Goal: Information Seeking & Learning: Learn about a topic

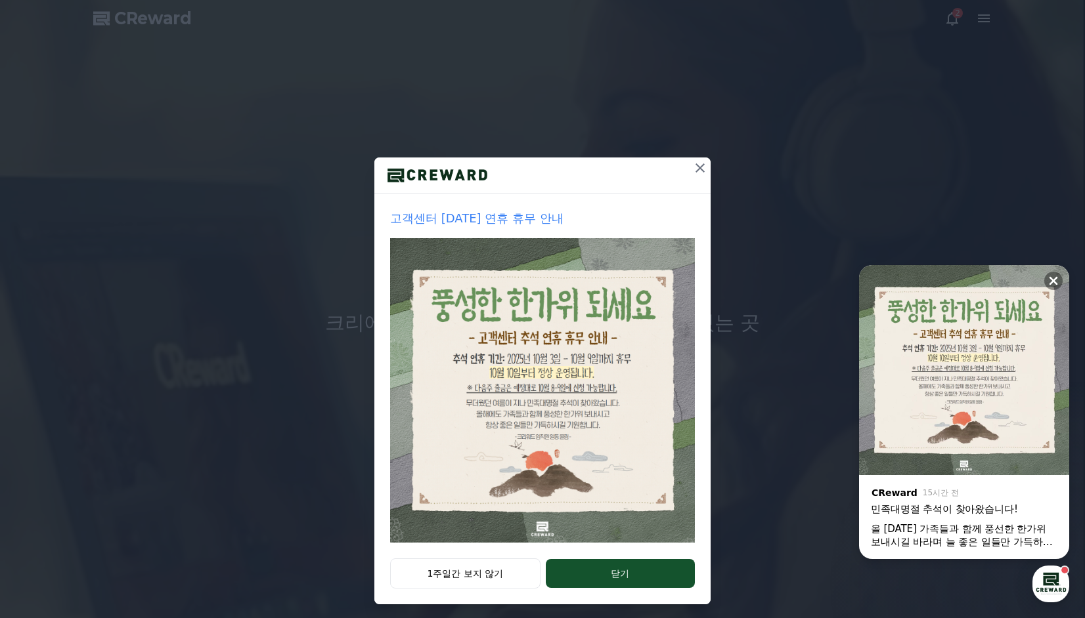
click at [606, 592] on div "1주일간 보지 않기 닫기" at bounding box center [542, 582] width 336 height 46
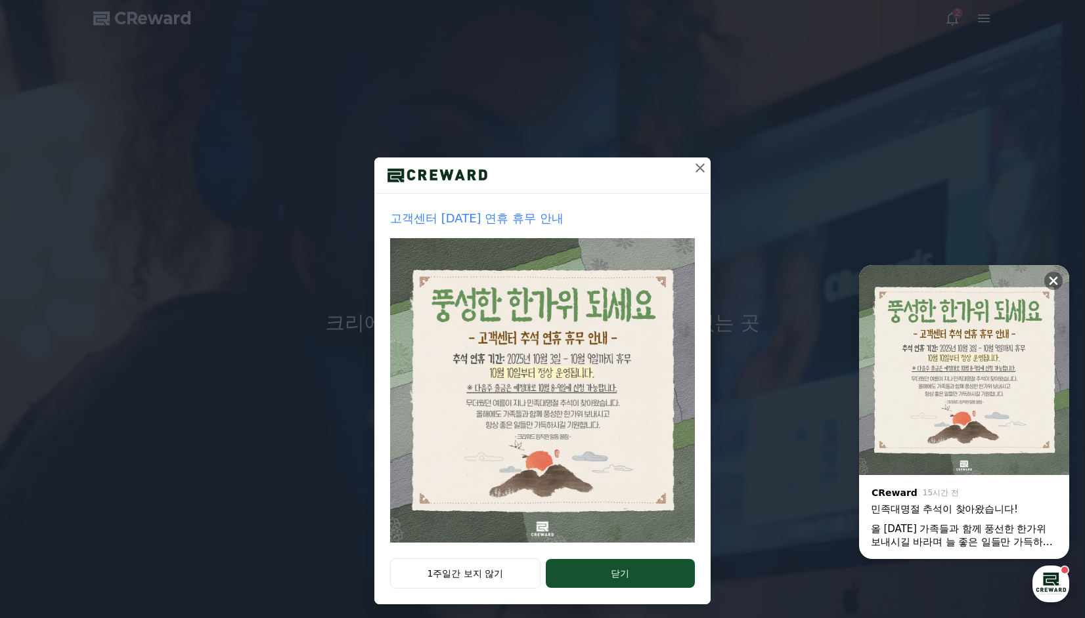
click at [640, 566] on button "닫기" at bounding box center [620, 573] width 149 height 29
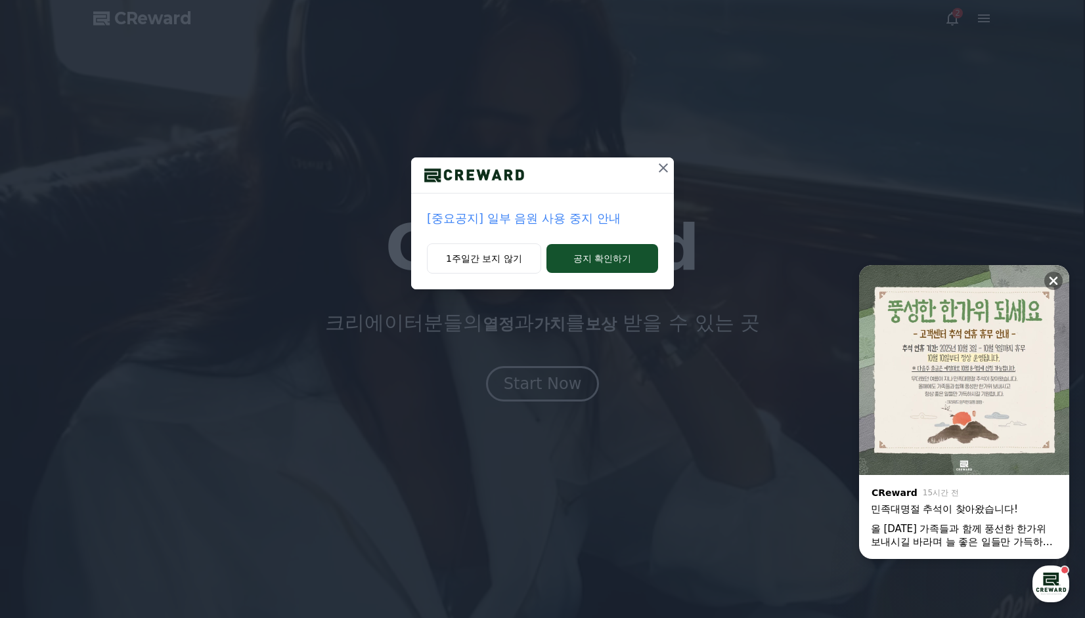
click at [576, 215] on p "[중요공지] 일부 음원 사용 중지 안내" at bounding box center [542, 218] width 231 height 18
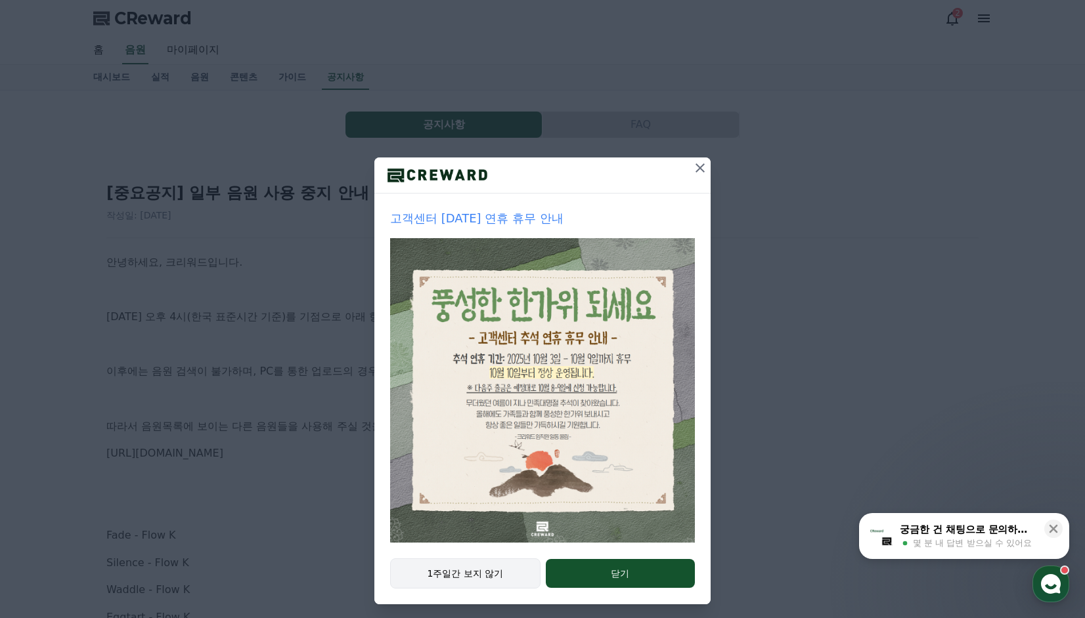
click at [521, 567] on button "1주일간 보지 않기" at bounding box center [465, 574] width 150 height 30
click at [504, 569] on button "1주일간 보지 않기" at bounding box center [465, 574] width 150 height 30
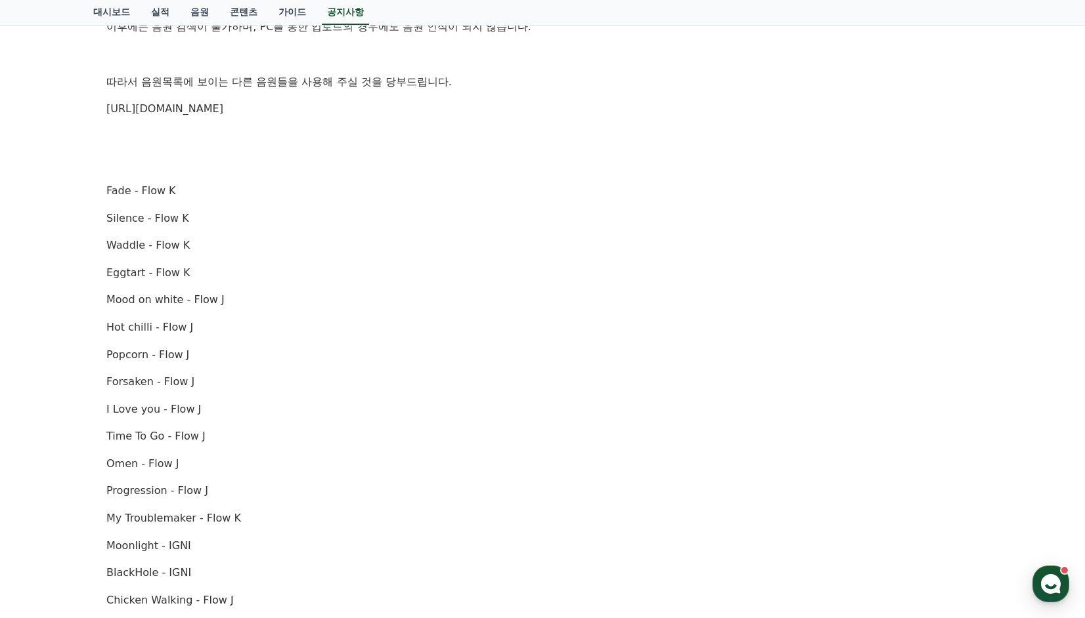
scroll to position [263, 0]
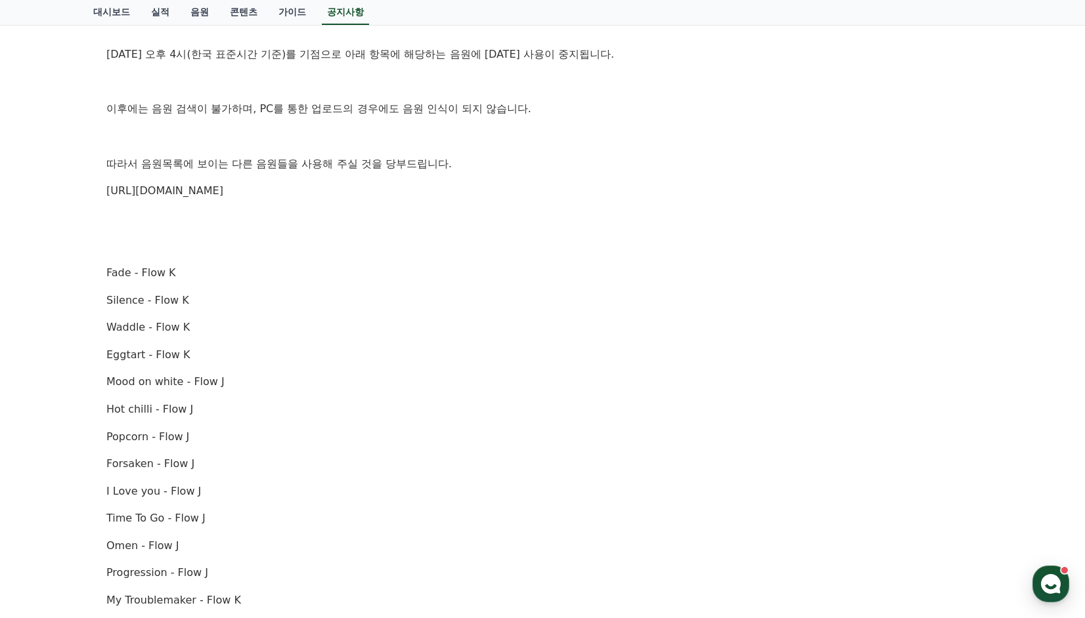
click at [256, 198] on p "https://creward.net/music/list/public" at bounding box center [542, 191] width 872 height 17
click at [223, 191] on link "https://creward.net/music/list/public" at bounding box center [164, 190] width 117 height 12
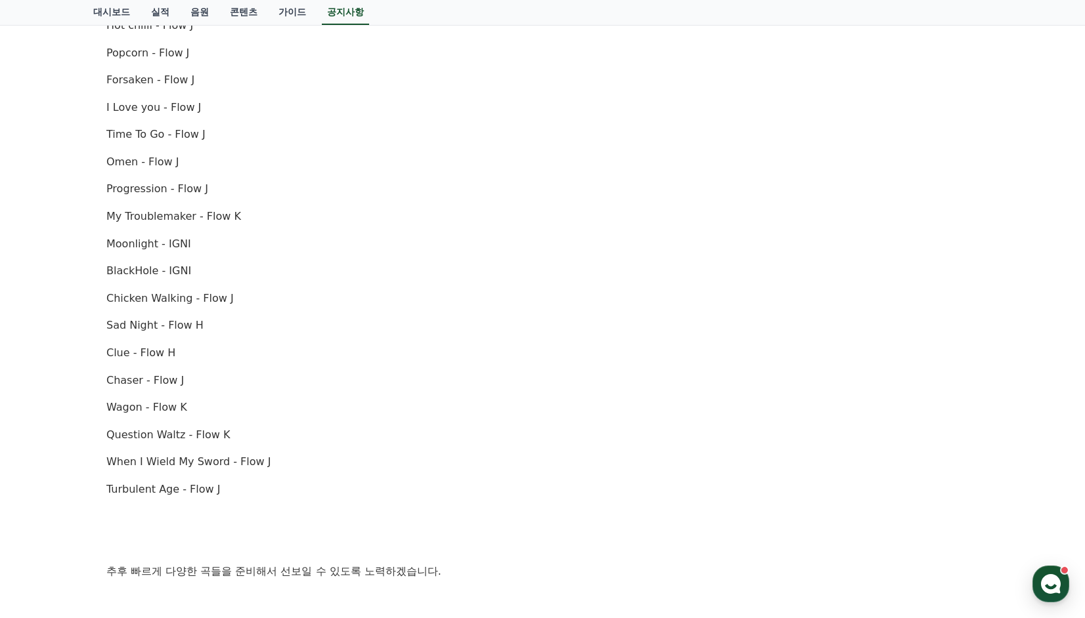
scroll to position [657, 0]
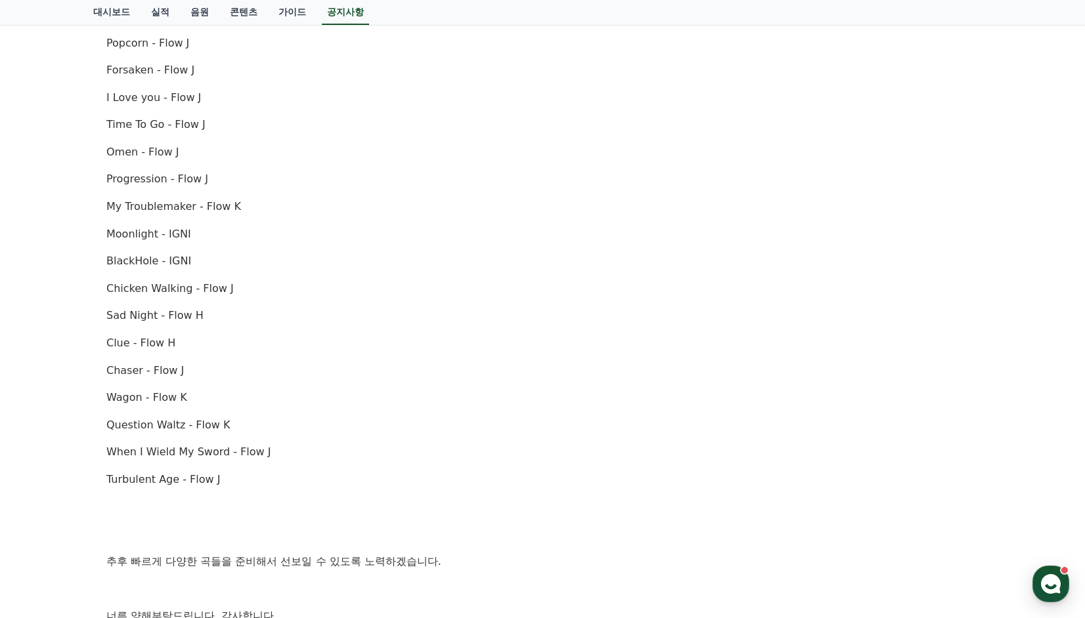
click at [495, 296] on p "Chicken Walking - Flow J" at bounding box center [542, 288] width 872 height 17
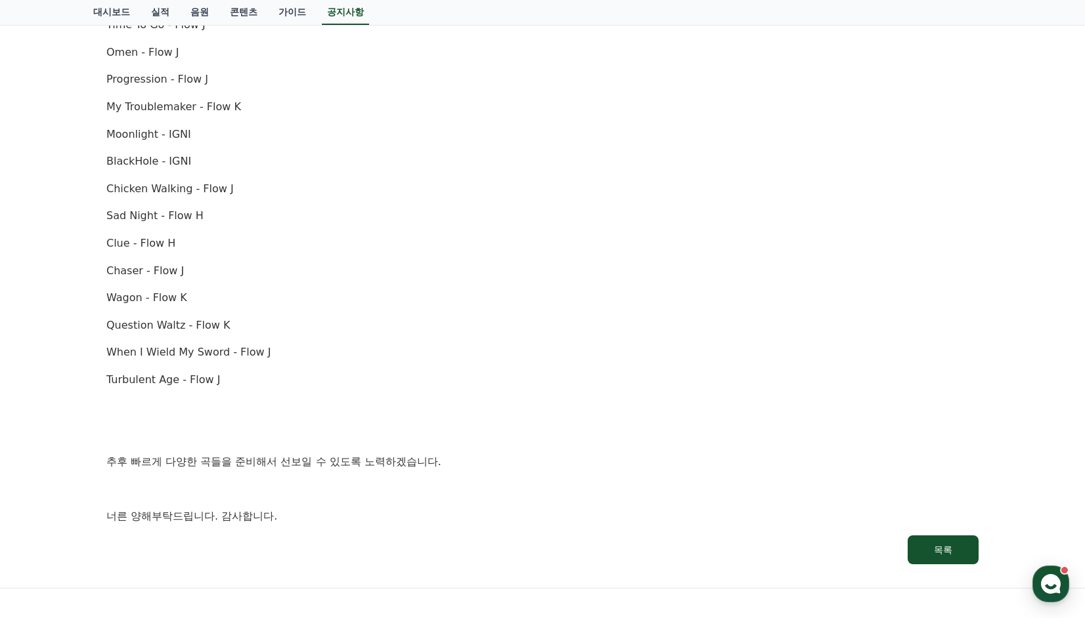
scroll to position [788, 0]
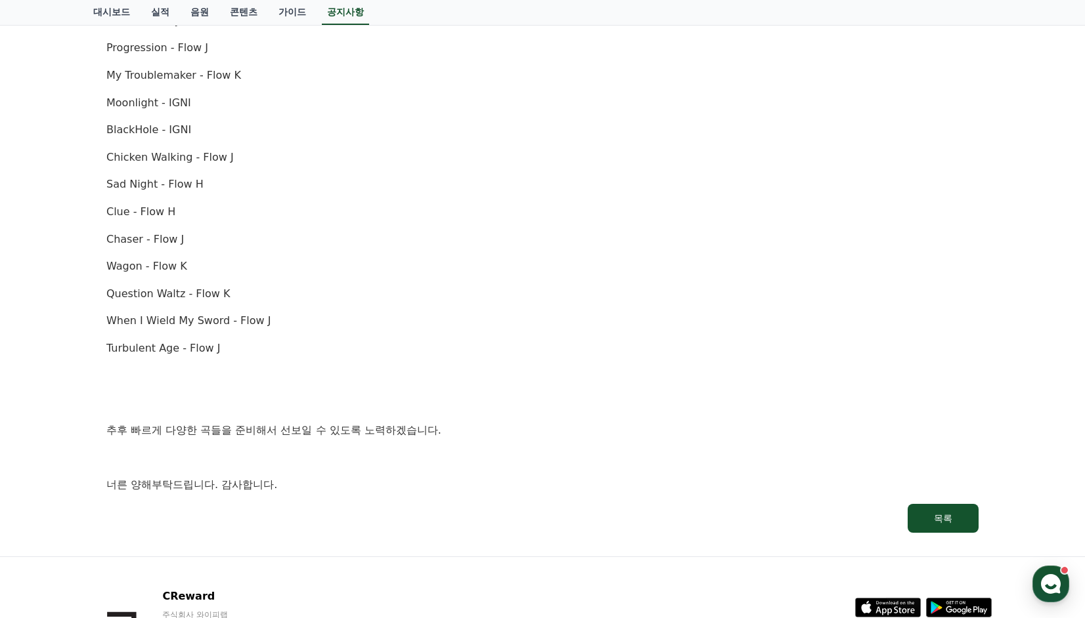
click at [500, 296] on p "Question Waltz - Flow K" at bounding box center [542, 294] width 872 height 17
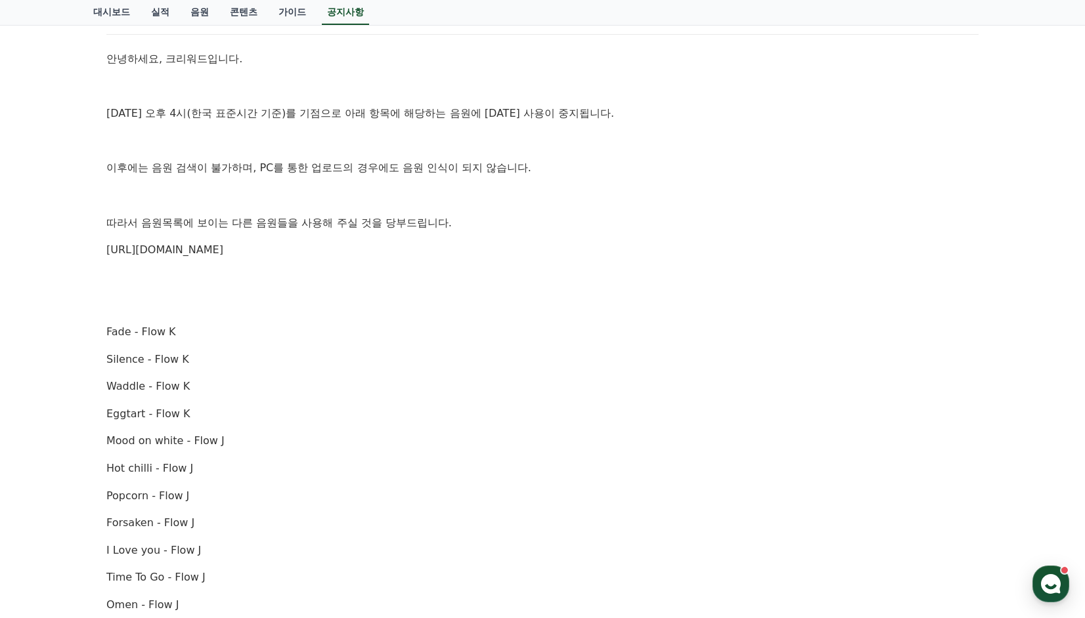
scroll to position [131, 0]
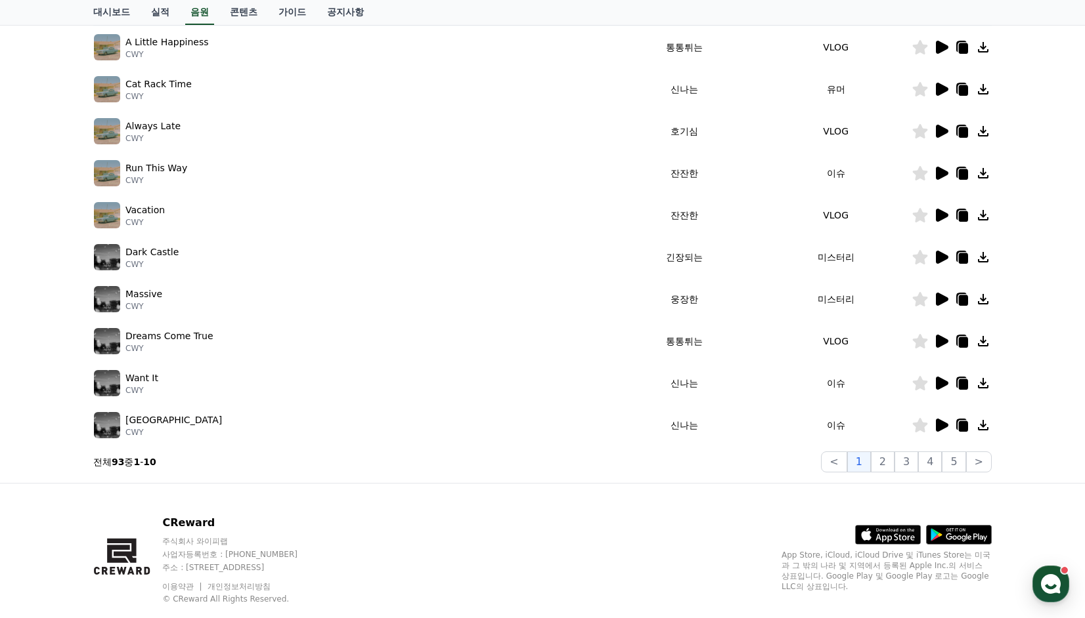
scroll to position [263, 0]
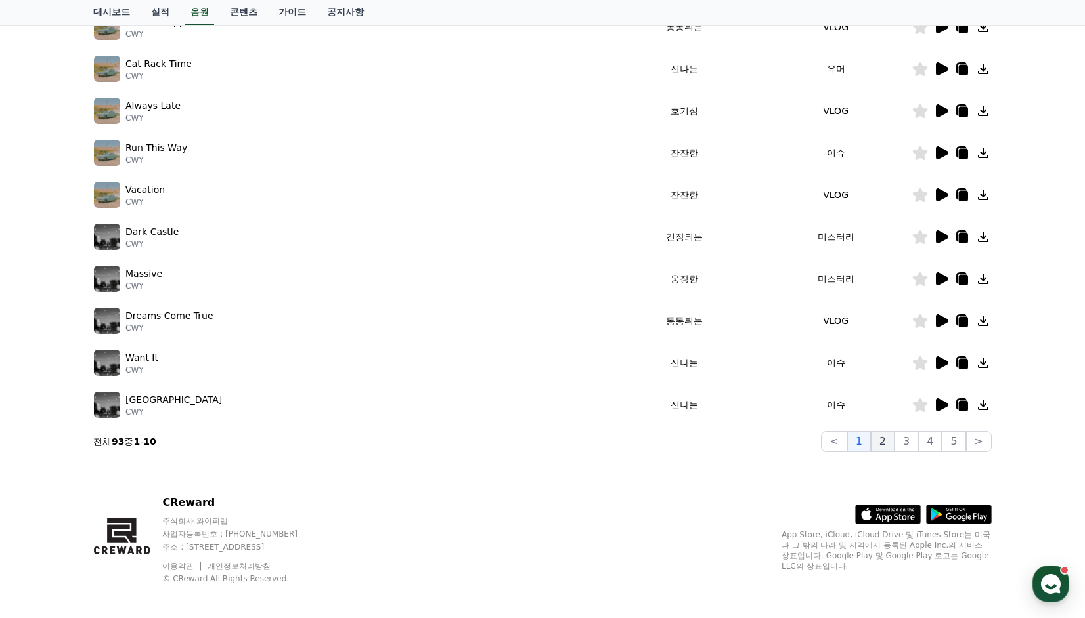
click at [890, 437] on button "2" at bounding box center [883, 441] width 24 height 21
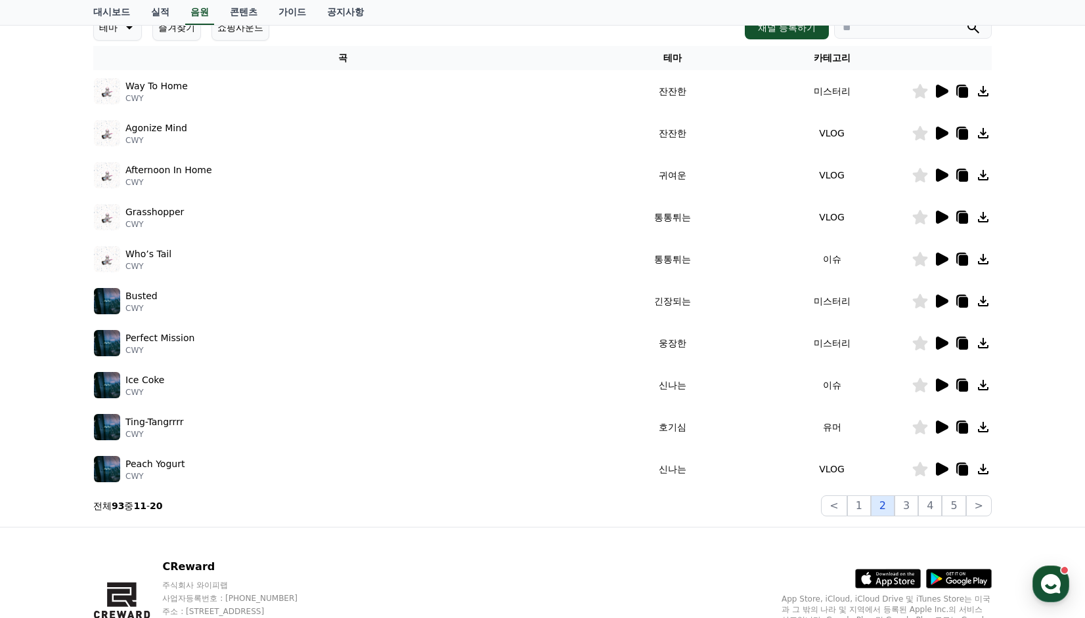
scroll to position [197, 0]
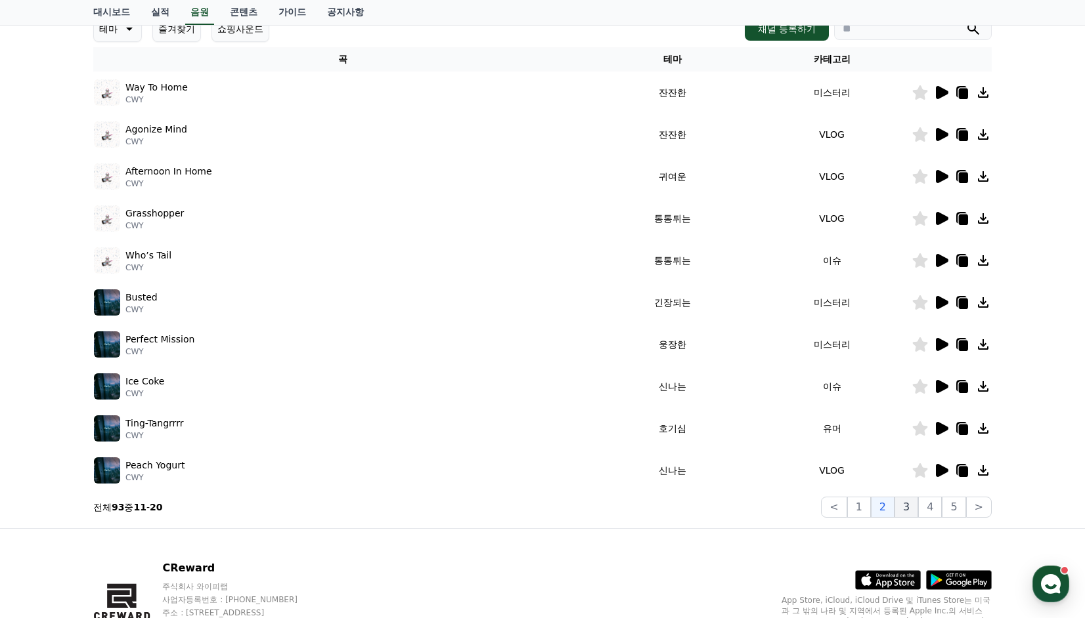
click at [912, 512] on button "3" at bounding box center [906, 507] width 24 height 21
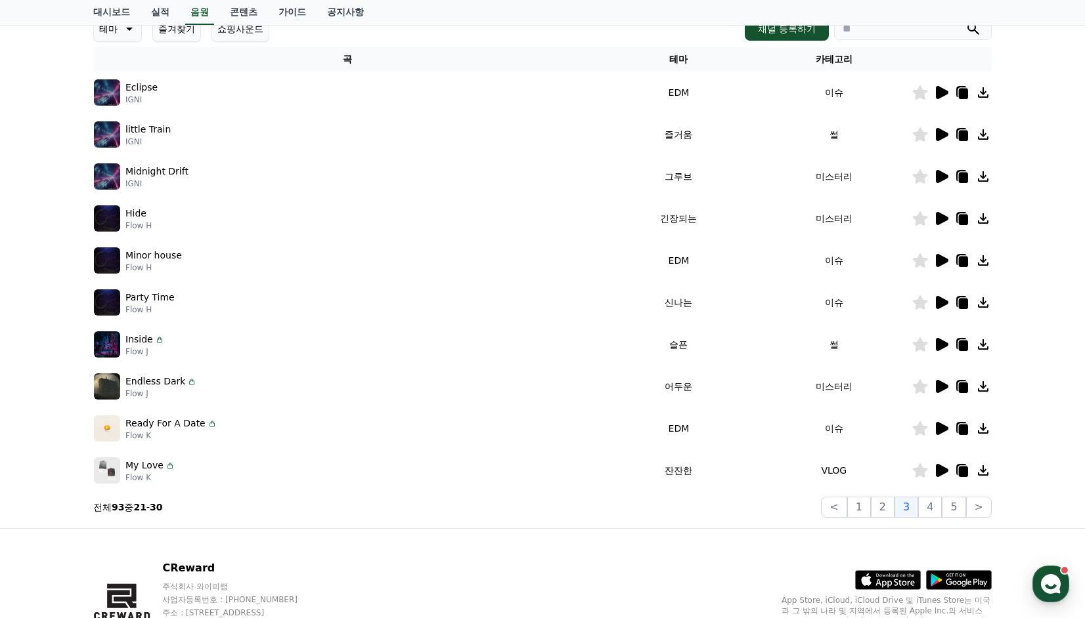
click at [942, 133] on icon at bounding box center [942, 134] width 12 height 13
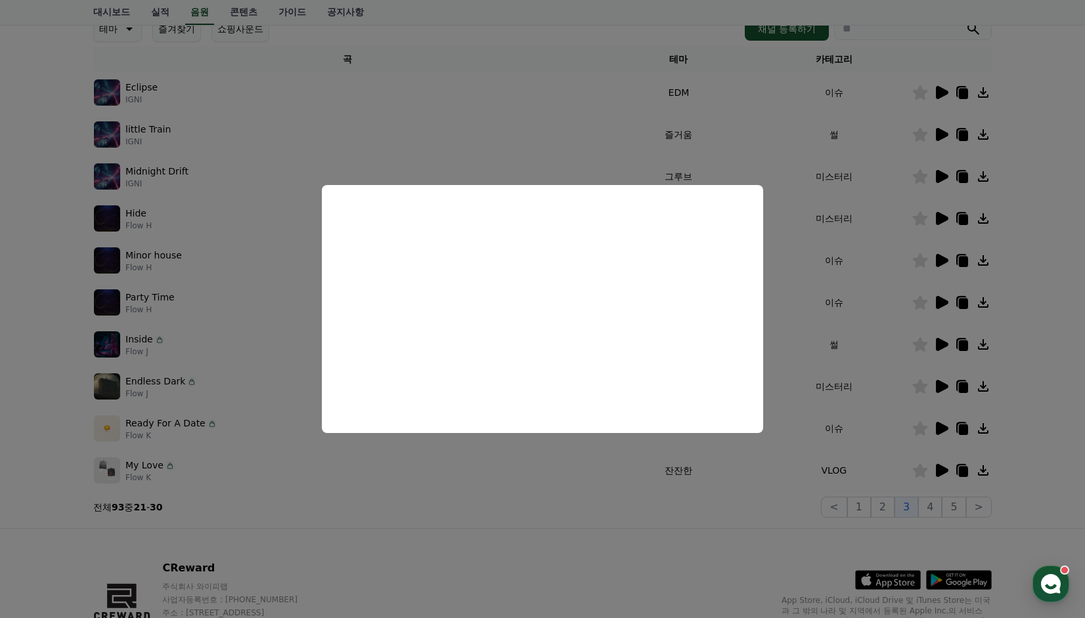
click at [938, 358] on button "close modal" at bounding box center [542, 309] width 1085 height 618
click at [939, 343] on icon at bounding box center [942, 344] width 12 height 13
click at [922, 389] on button "close modal" at bounding box center [542, 309] width 1085 height 618
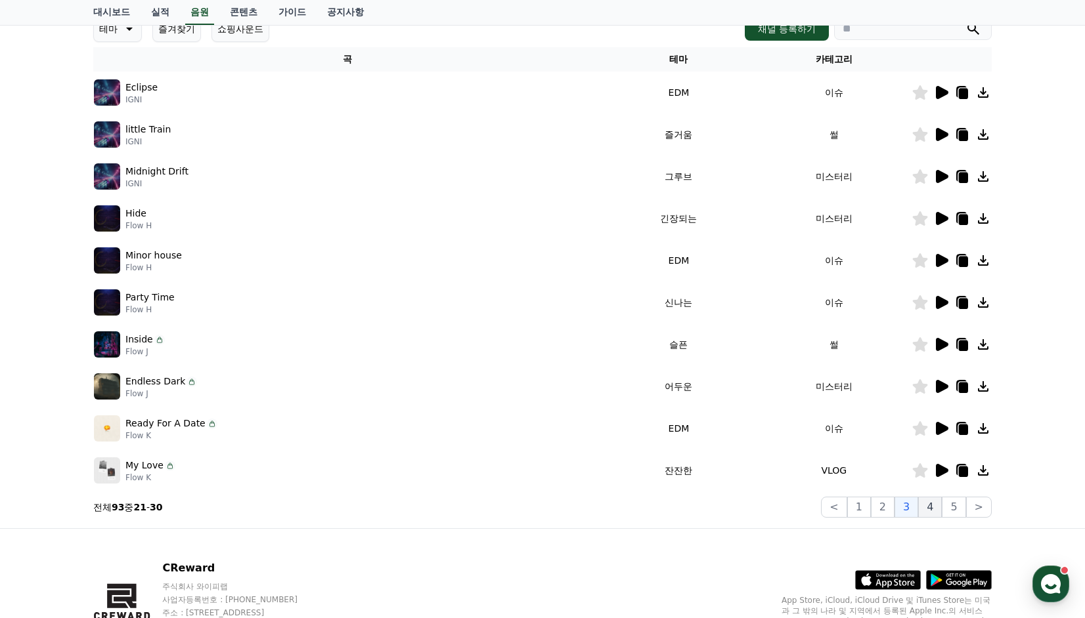
click at [934, 505] on button "4" at bounding box center [930, 507] width 24 height 21
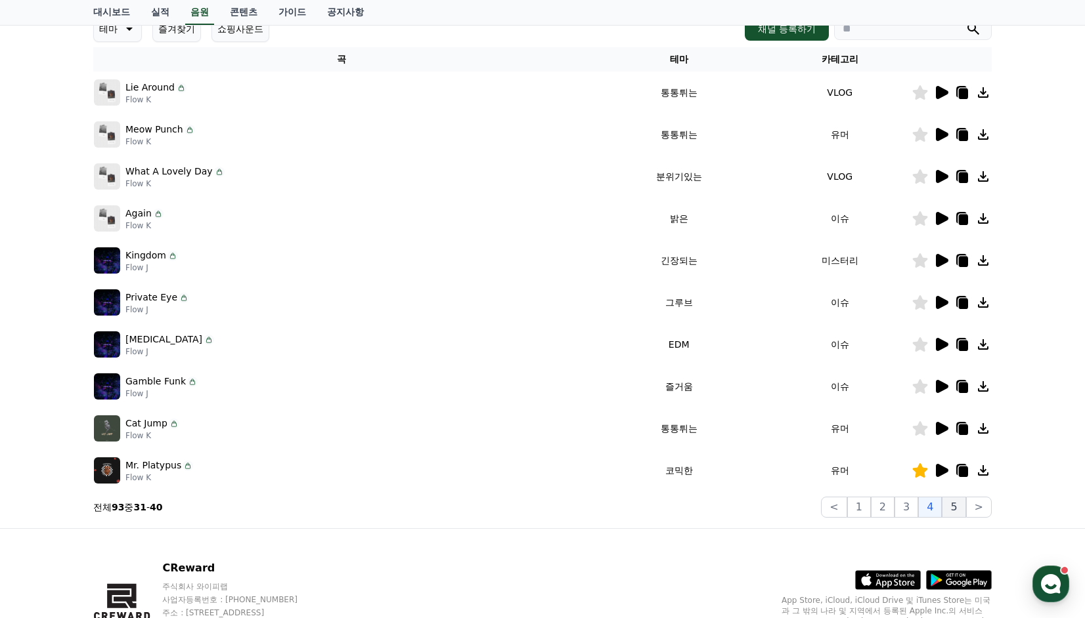
click at [961, 512] on button "5" at bounding box center [954, 507] width 24 height 21
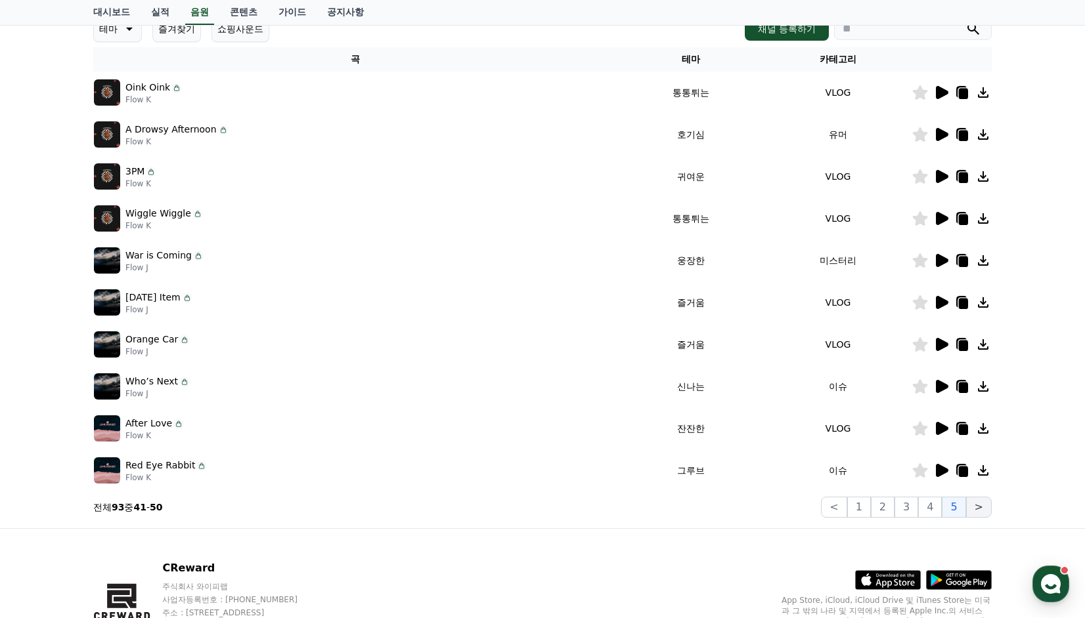
click at [985, 511] on button ">" at bounding box center [979, 507] width 26 height 21
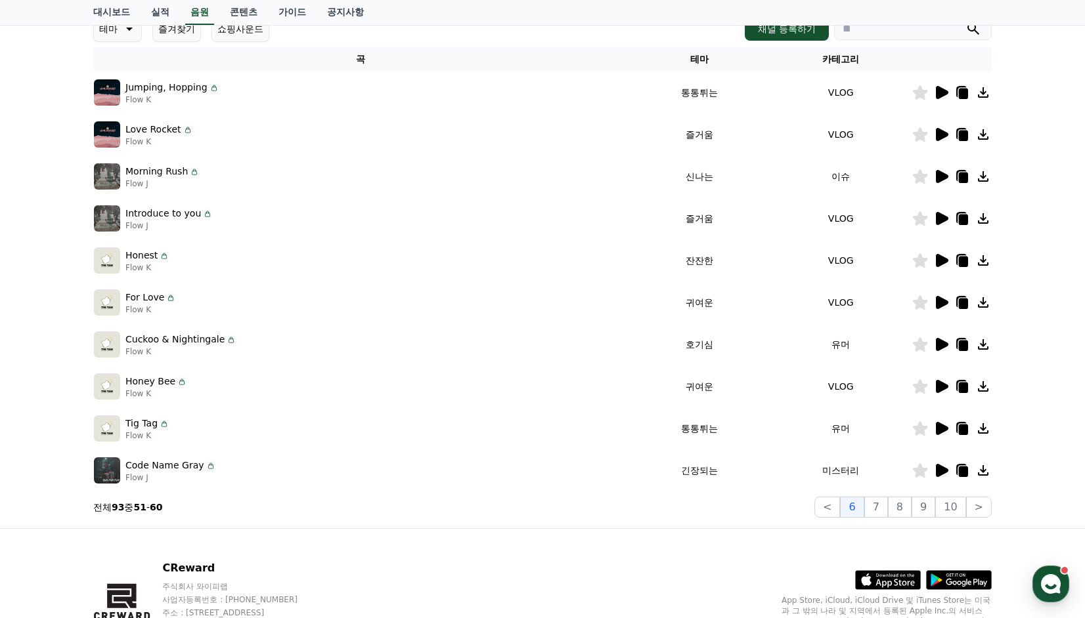
click at [938, 345] on icon at bounding box center [942, 344] width 12 height 13
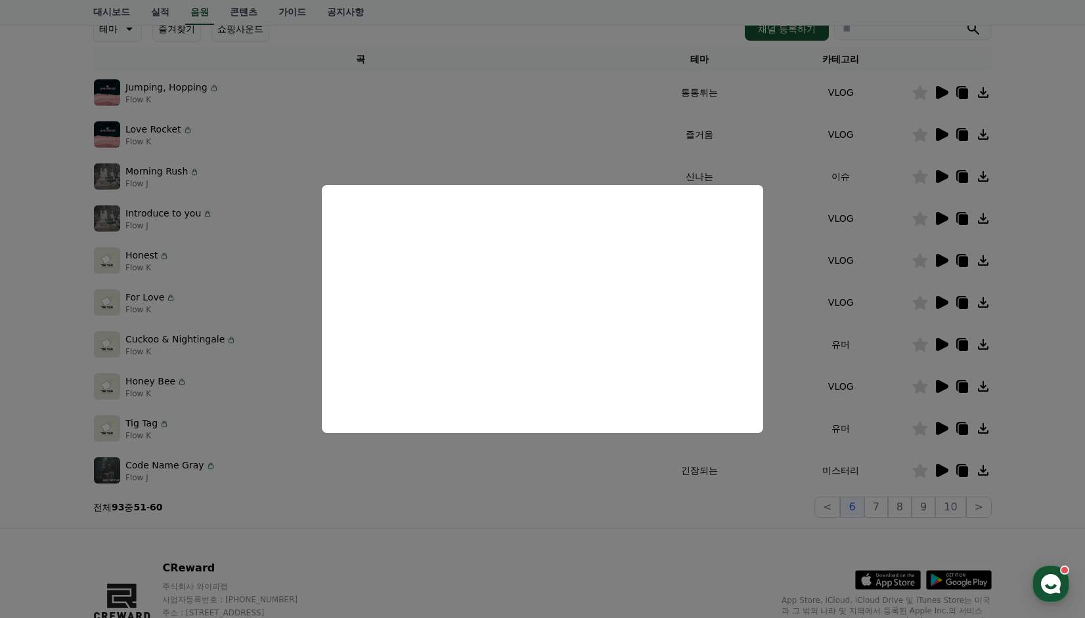
drag, startPoint x: 909, startPoint y: 450, endPoint x: 915, endPoint y: 446, distance: 7.5
click at [909, 450] on button "close modal" at bounding box center [542, 309] width 1085 height 618
click at [934, 427] on icon at bounding box center [941, 429] width 16 height 16
click at [882, 508] on button "close modal" at bounding box center [542, 309] width 1085 height 618
click at [884, 505] on button "7" at bounding box center [876, 507] width 24 height 21
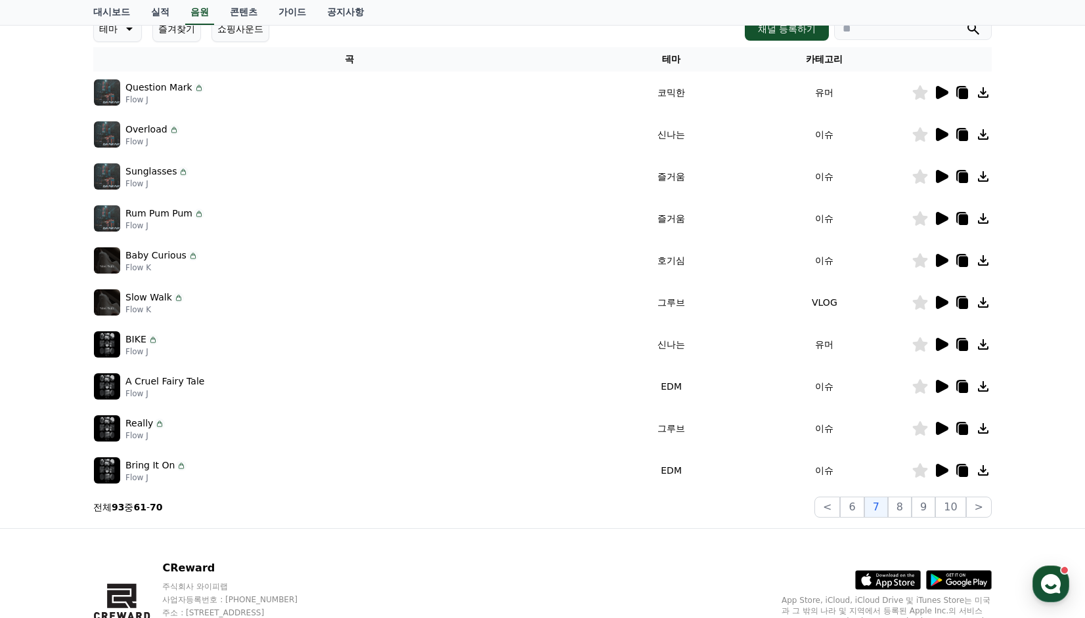
click at [938, 88] on icon at bounding box center [942, 92] width 12 height 13
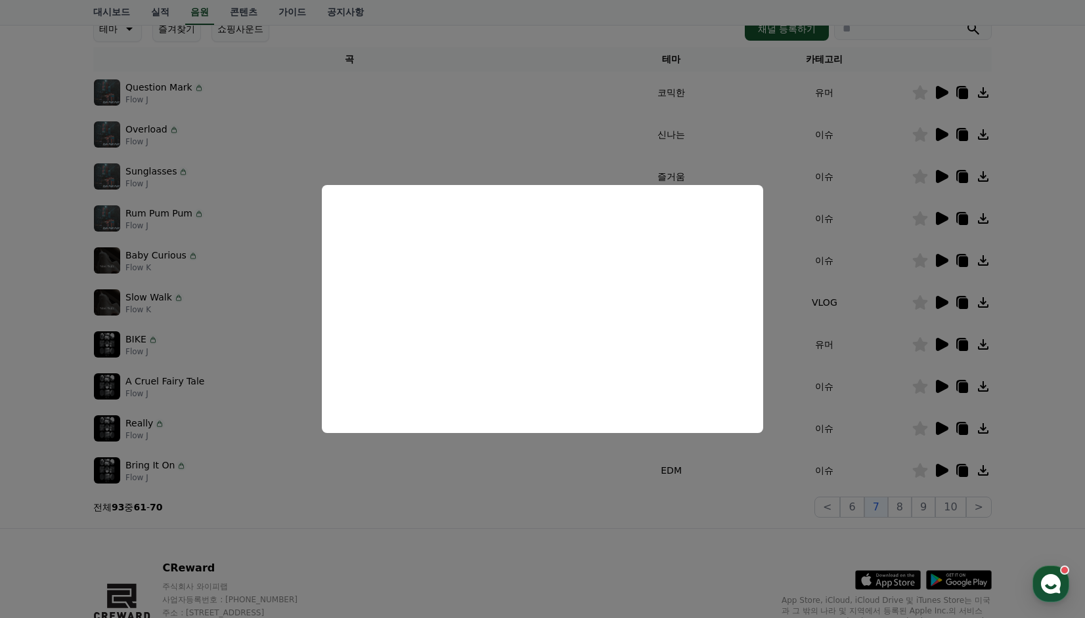
click at [930, 197] on button "close modal" at bounding box center [542, 309] width 1085 height 618
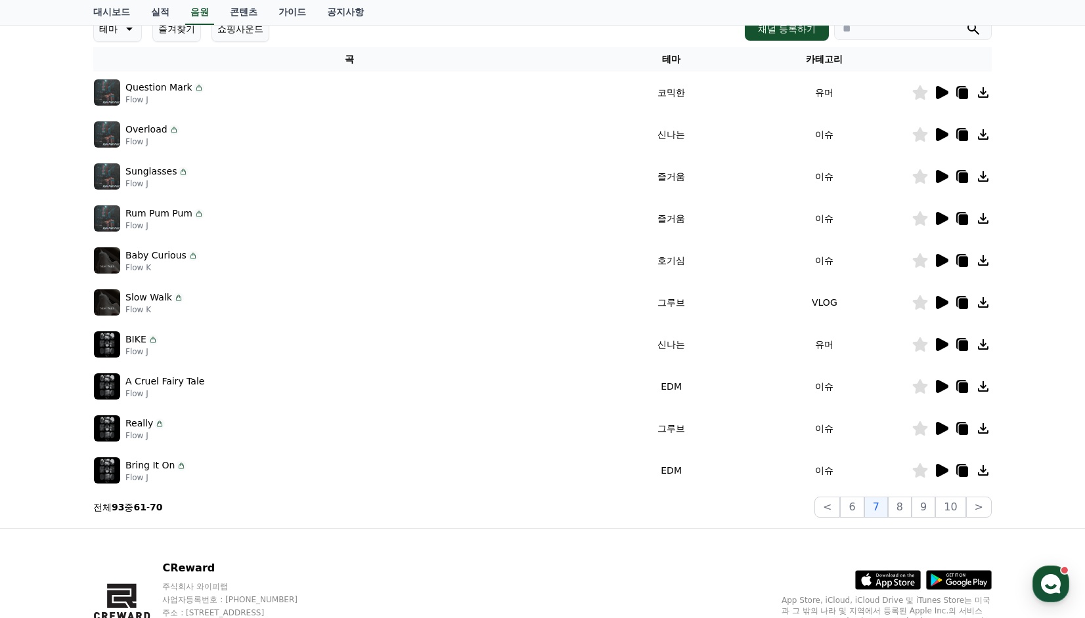
click at [940, 344] on icon at bounding box center [942, 344] width 12 height 13
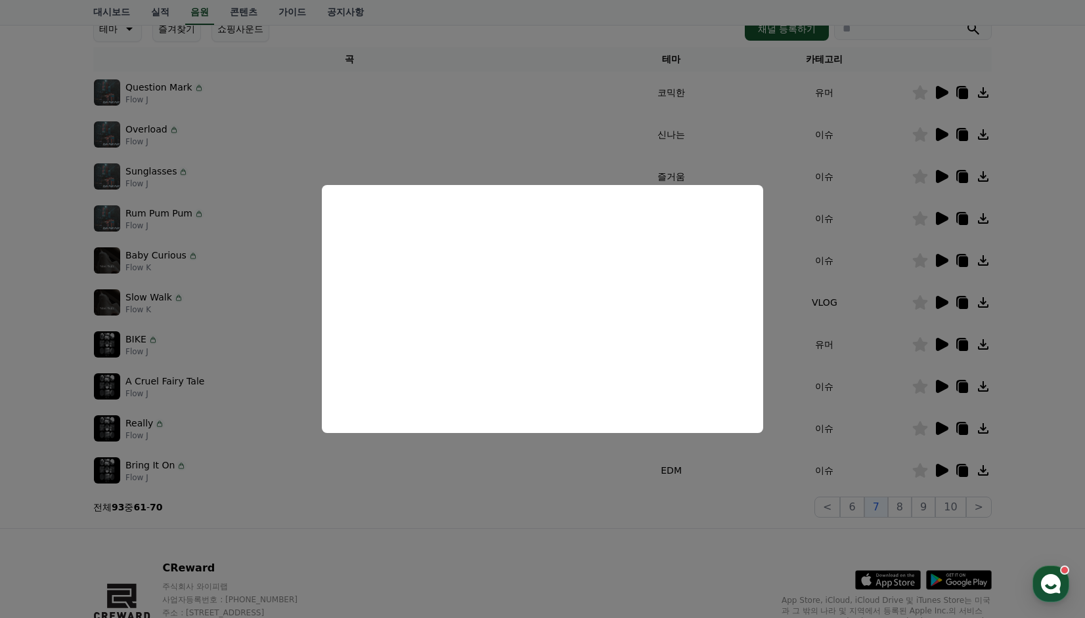
click at [935, 470] on button "close modal" at bounding box center [542, 309] width 1085 height 618
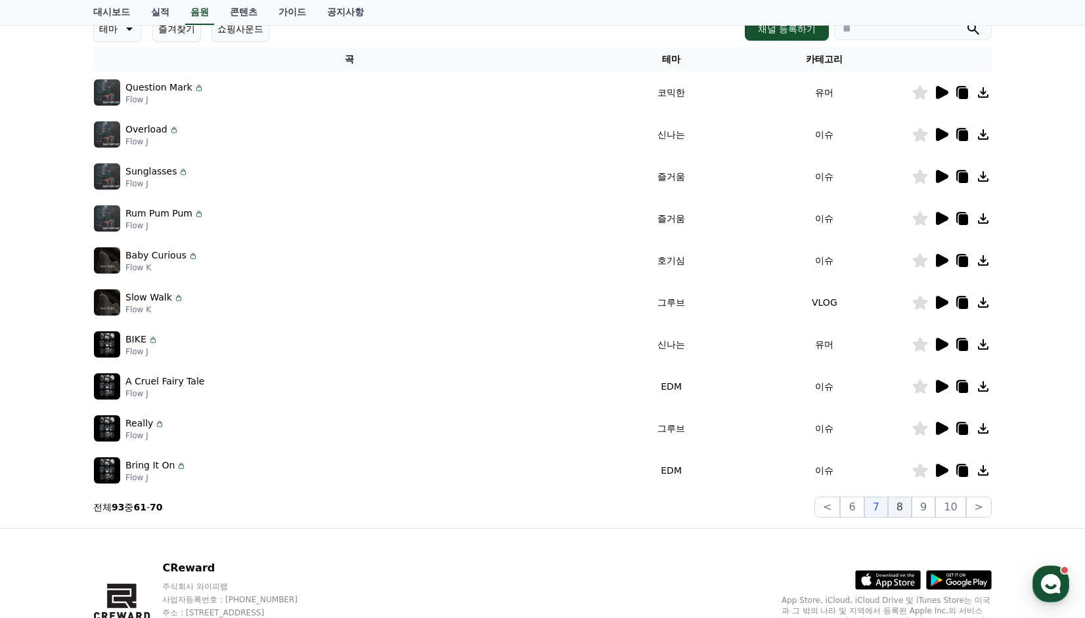
click at [911, 509] on button "8" at bounding box center [900, 507] width 24 height 21
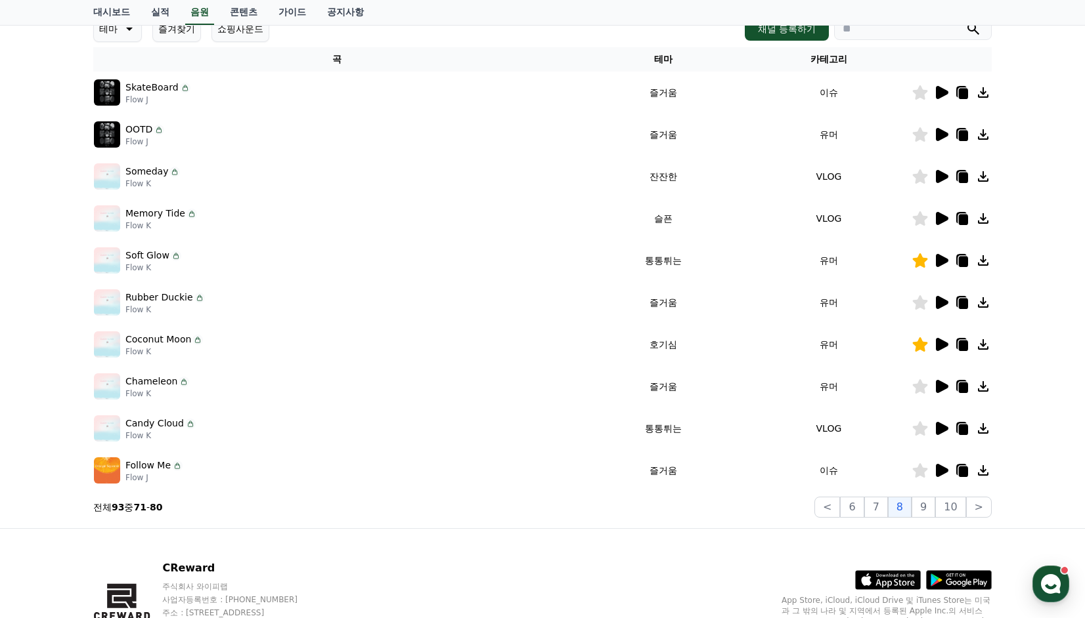
click at [940, 263] on icon at bounding box center [942, 260] width 12 height 13
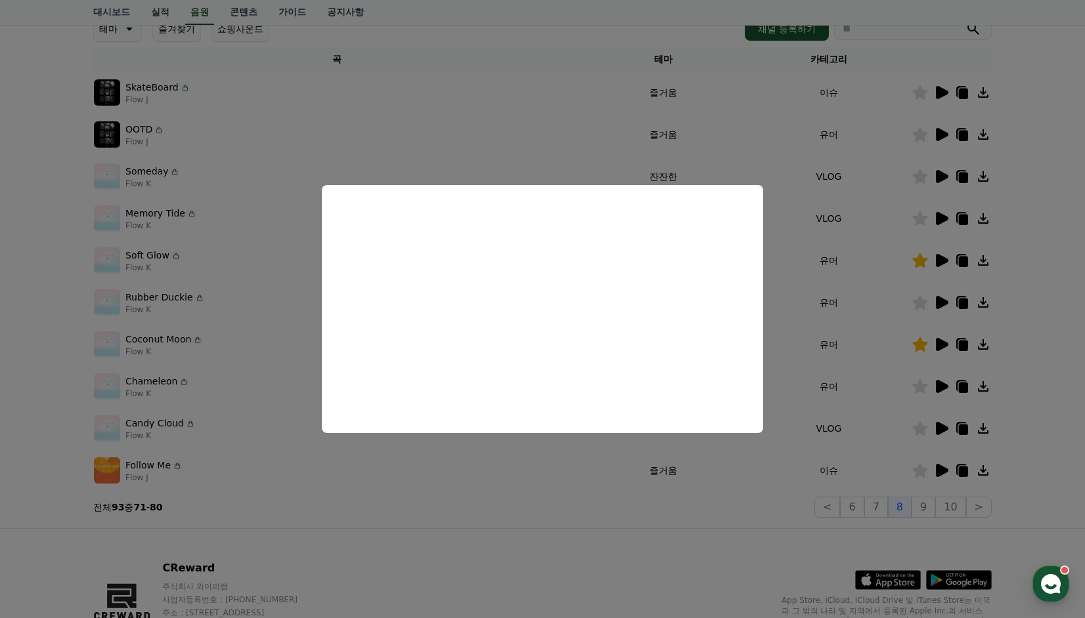
click at [882, 301] on button "close modal" at bounding box center [542, 309] width 1085 height 618
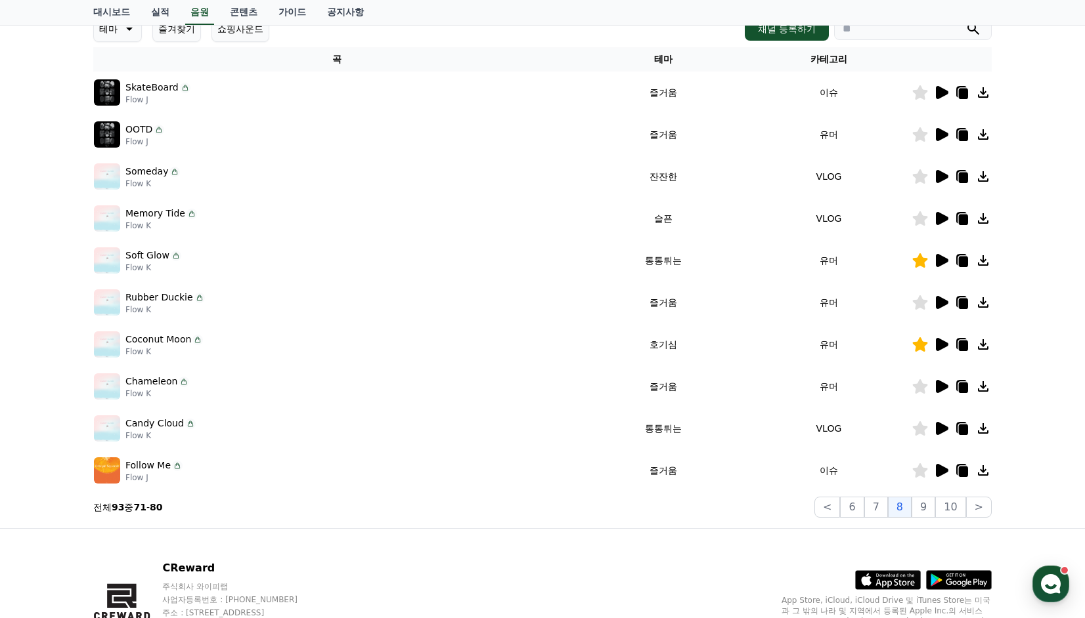
click at [942, 343] on icon at bounding box center [942, 344] width 12 height 13
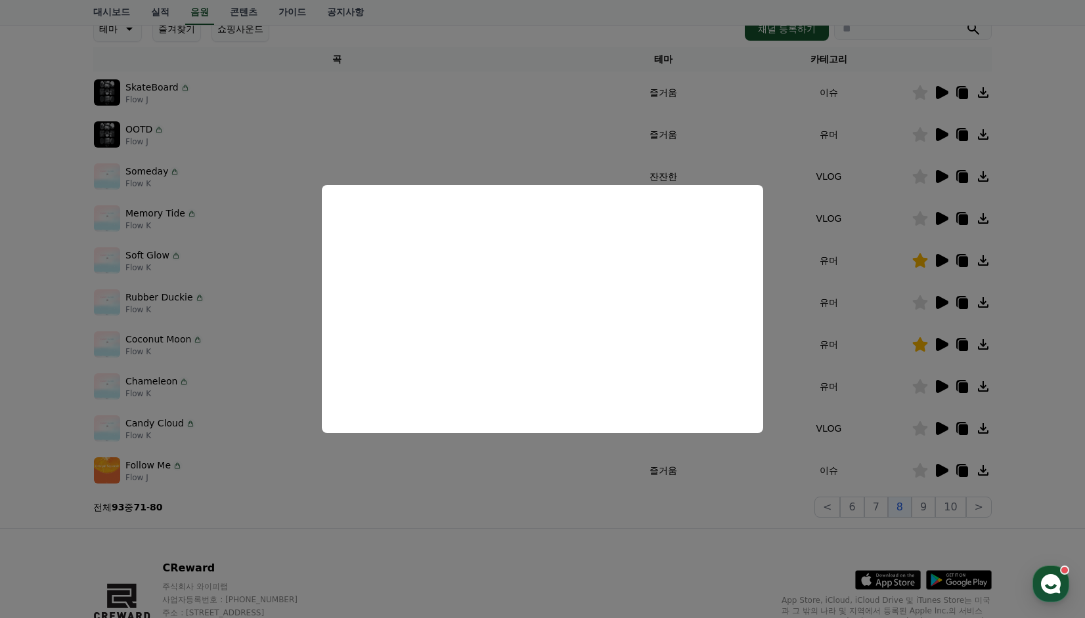
click at [892, 467] on button "close modal" at bounding box center [542, 309] width 1085 height 618
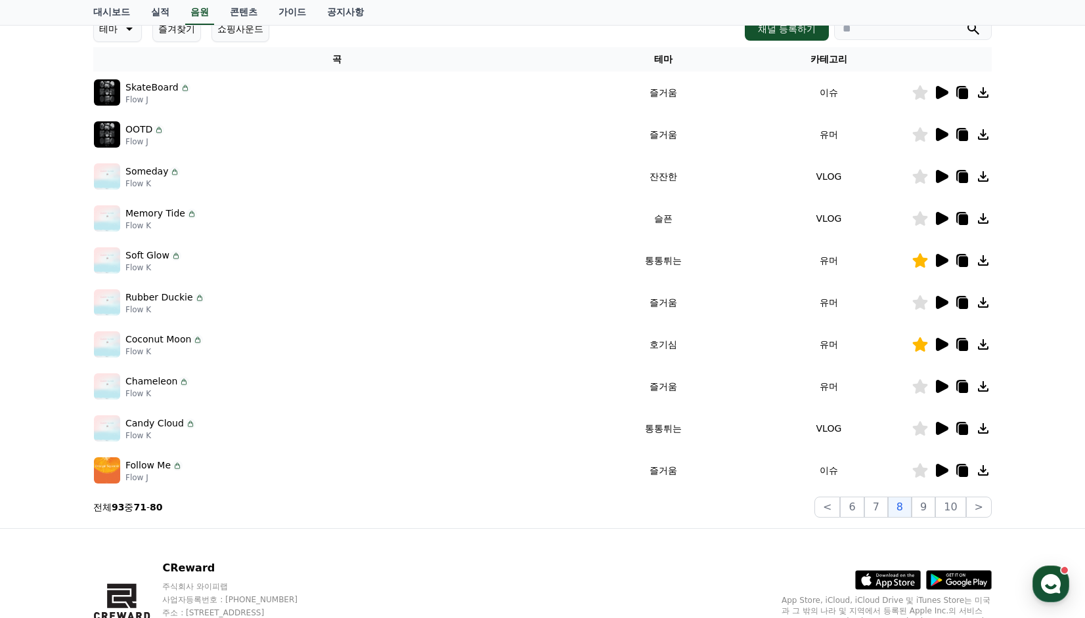
click at [946, 384] on icon at bounding box center [941, 387] width 16 height 16
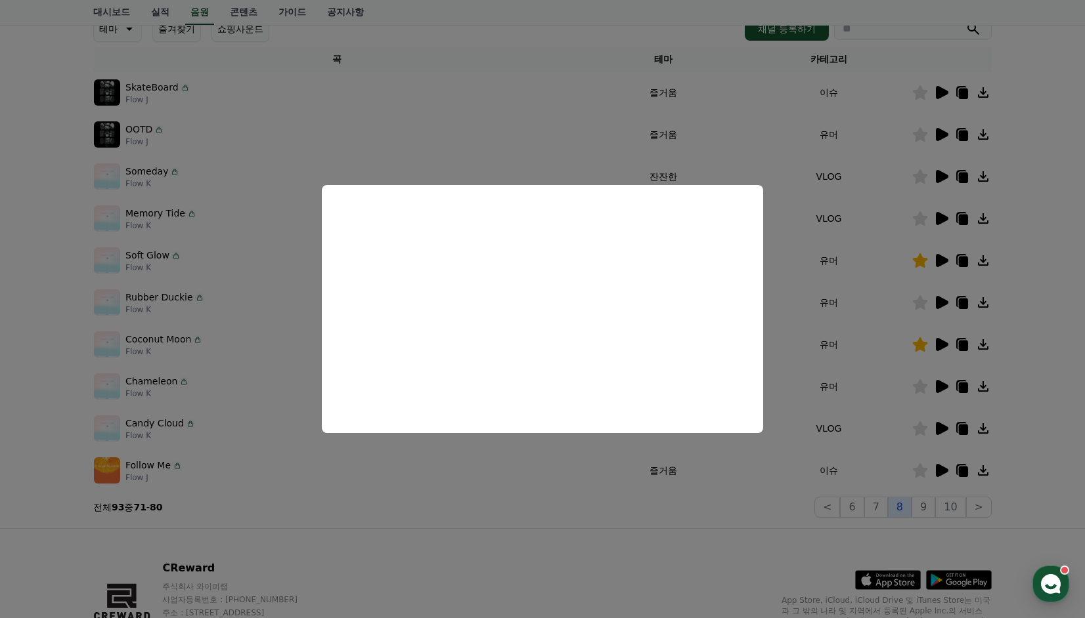
click at [905, 503] on button "close modal" at bounding box center [542, 309] width 1085 height 618
click at [930, 504] on button "9" at bounding box center [923, 507] width 24 height 21
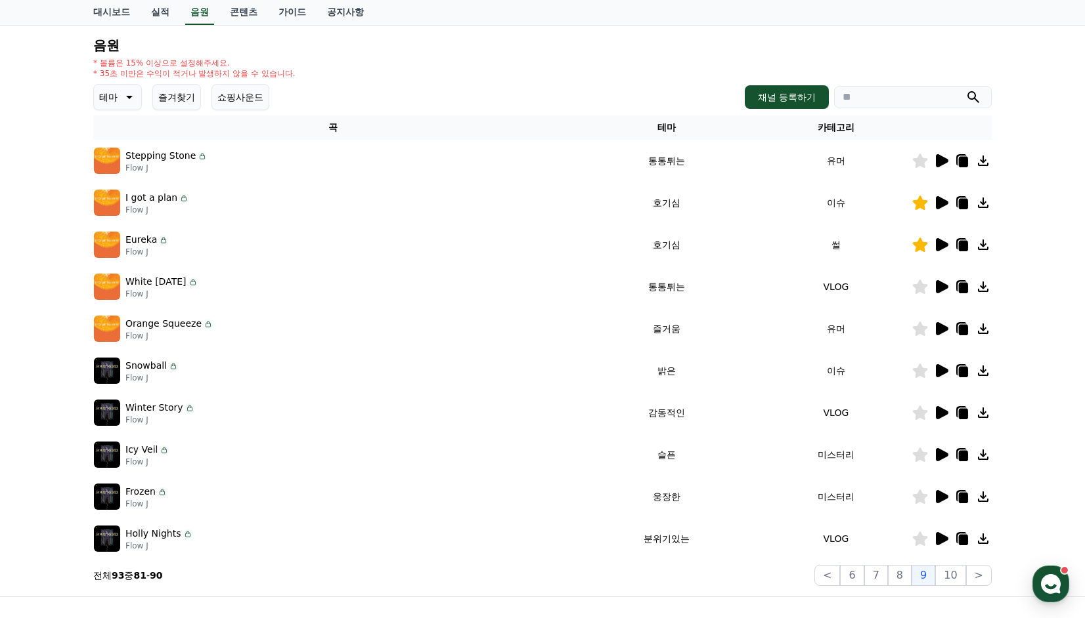
scroll to position [131, 0]
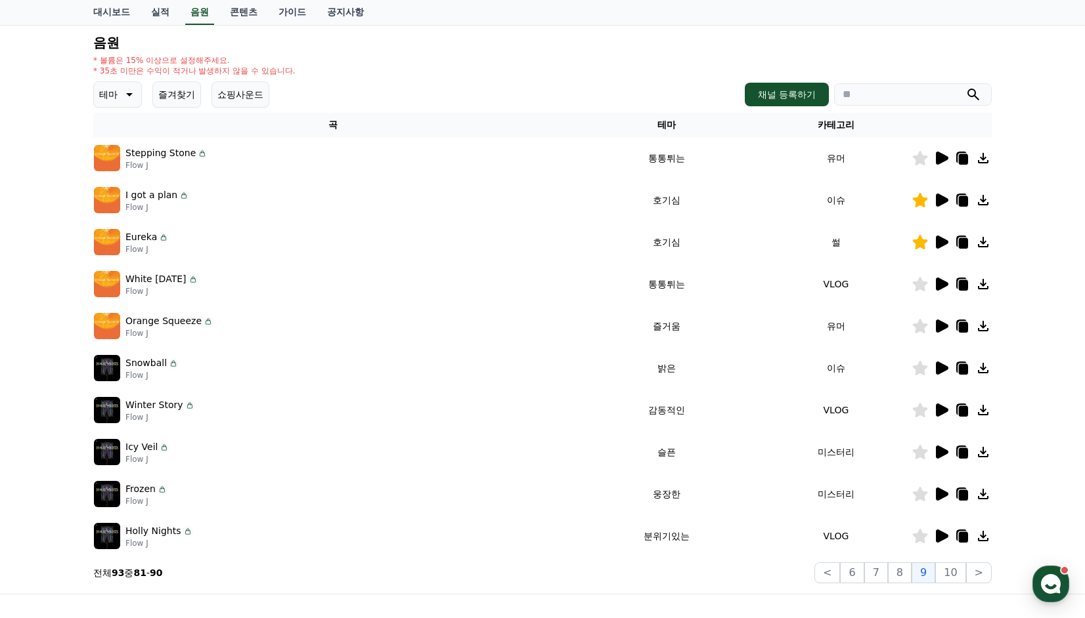
click at [942, 198] on icon at bounding box center [942, 200] width 12 height 13
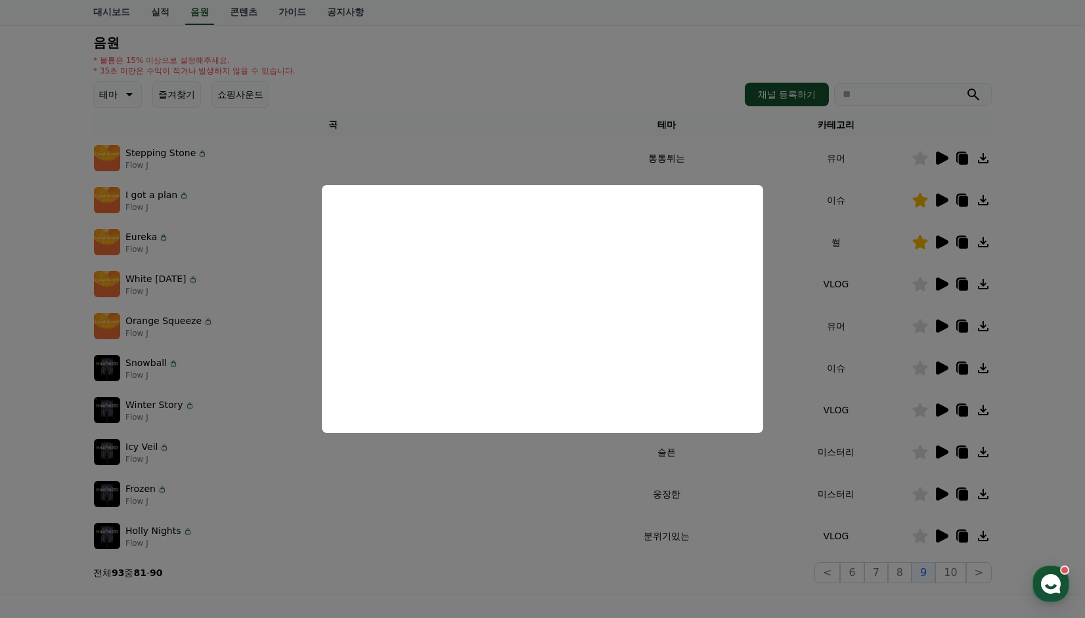
click at [933, 246] on button "close modal" at bounding box center [542, 309] width 1085 height 618
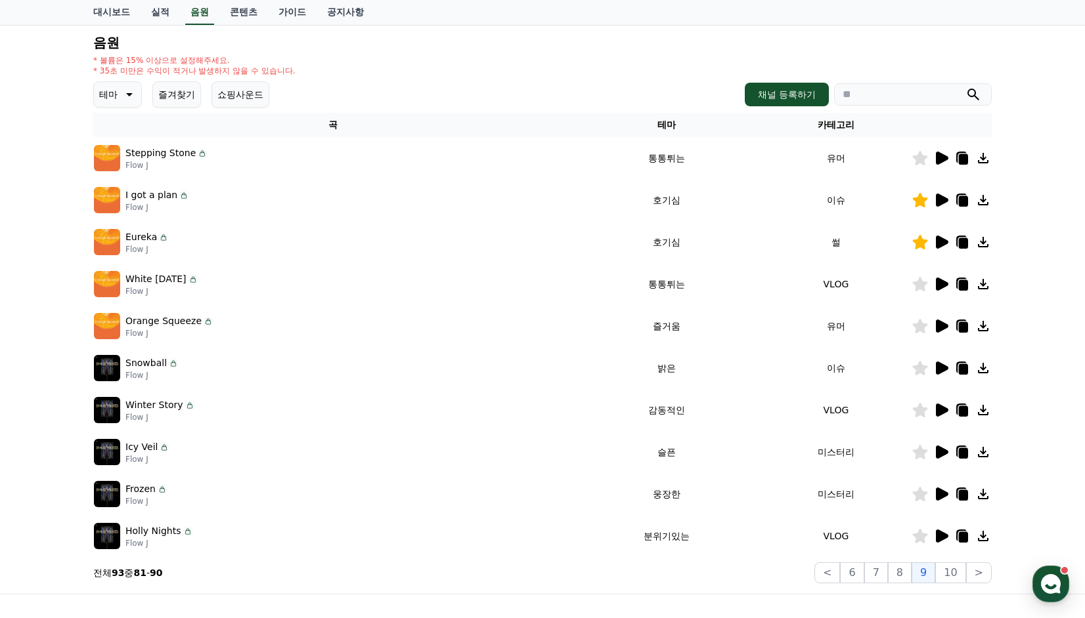
click at [939, 242] on icon at bounding box center [942, 242] width 12 height 13
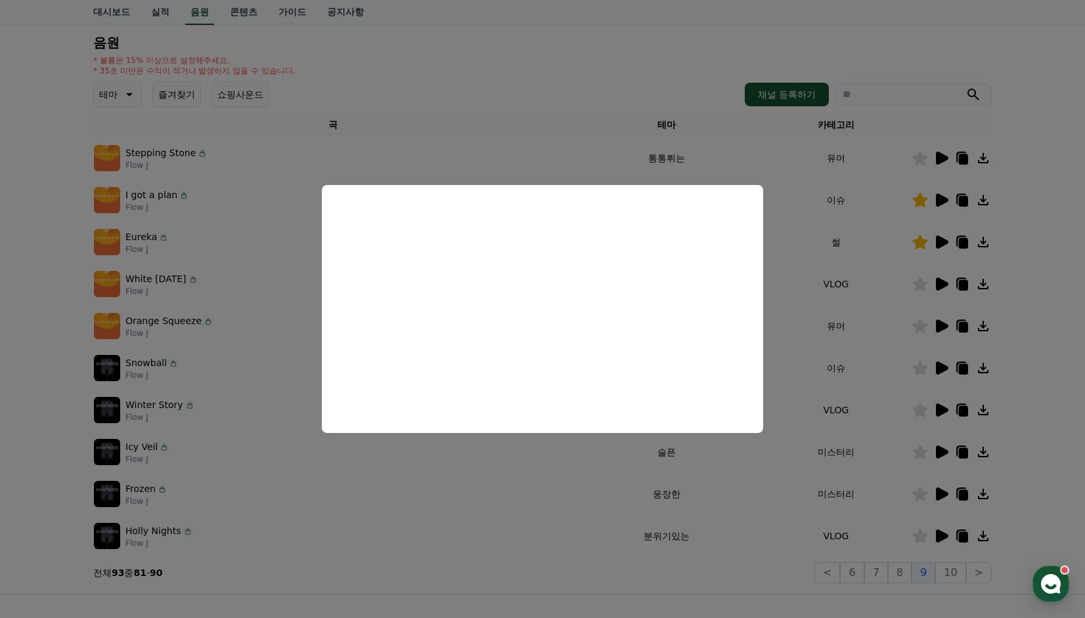
click at [911, 410] on button "close modal" at bounding box center [542, 309] width 1085 height 618
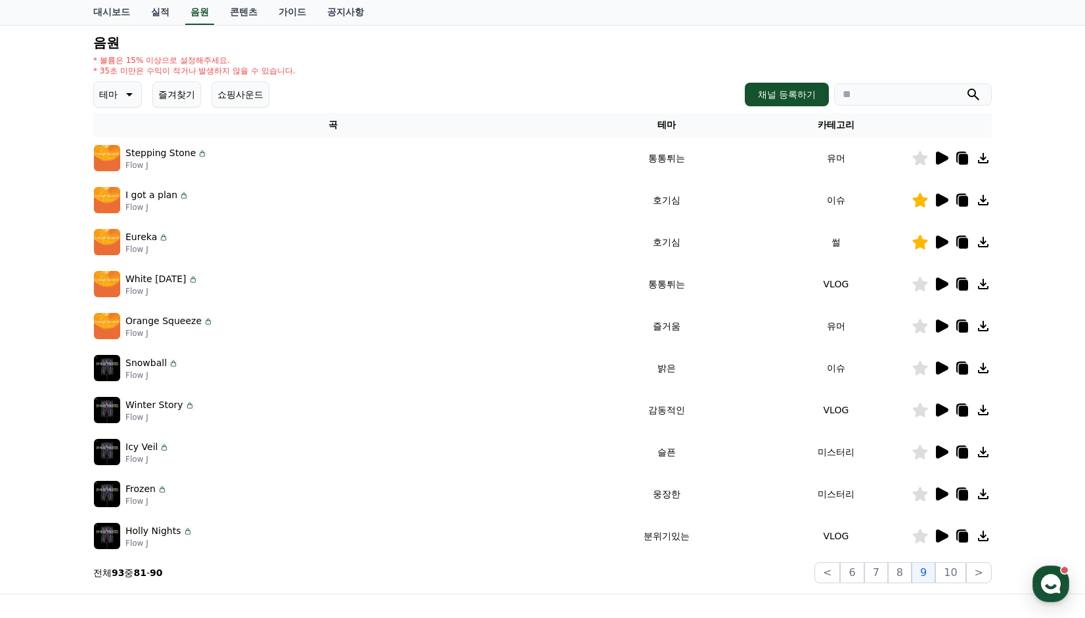
click at [968, 244] on icon at bounding box center [963, 243] width 9 height 11
click at [957, 574] on button "10" at bounding box center [950, 573] width 30 height 21
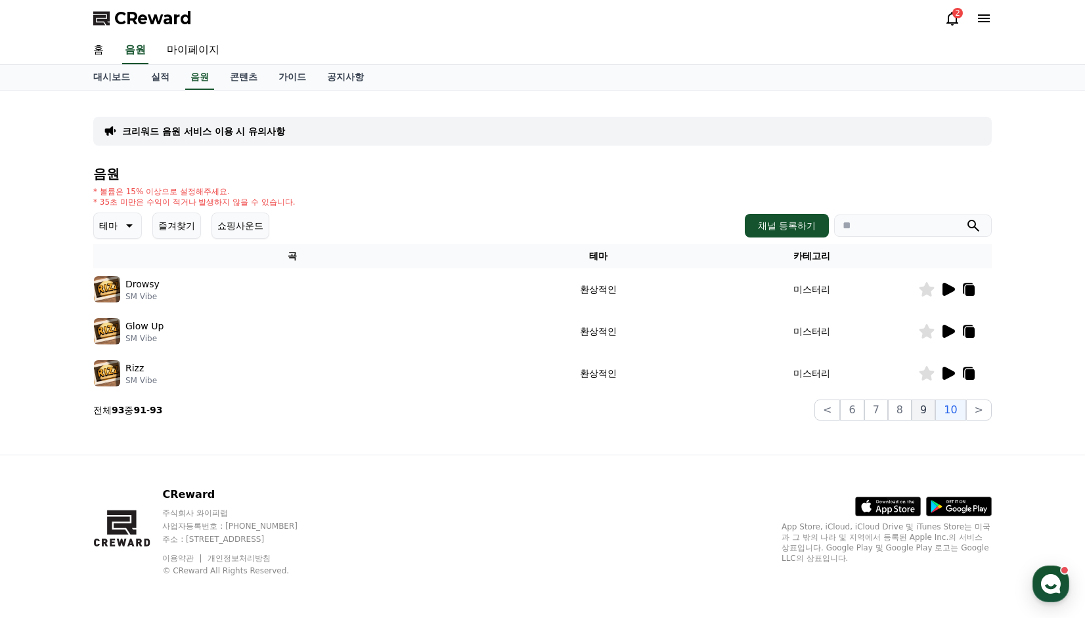
click at [930, 410] on button "9" at bounding box center [923, 410] width 24 height 21
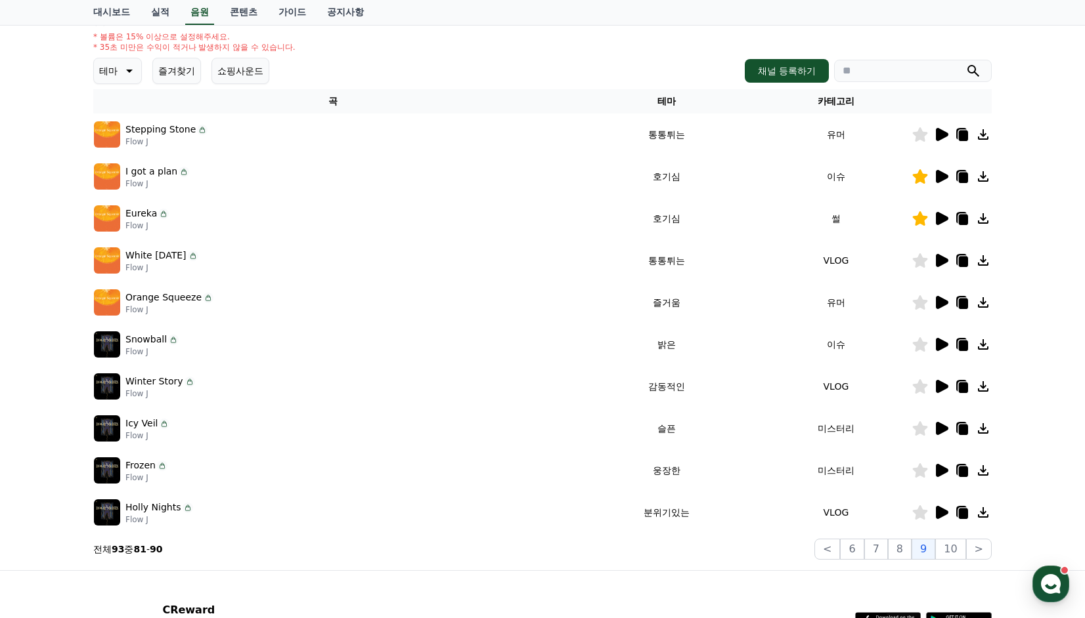
scroll to position [197, 0]
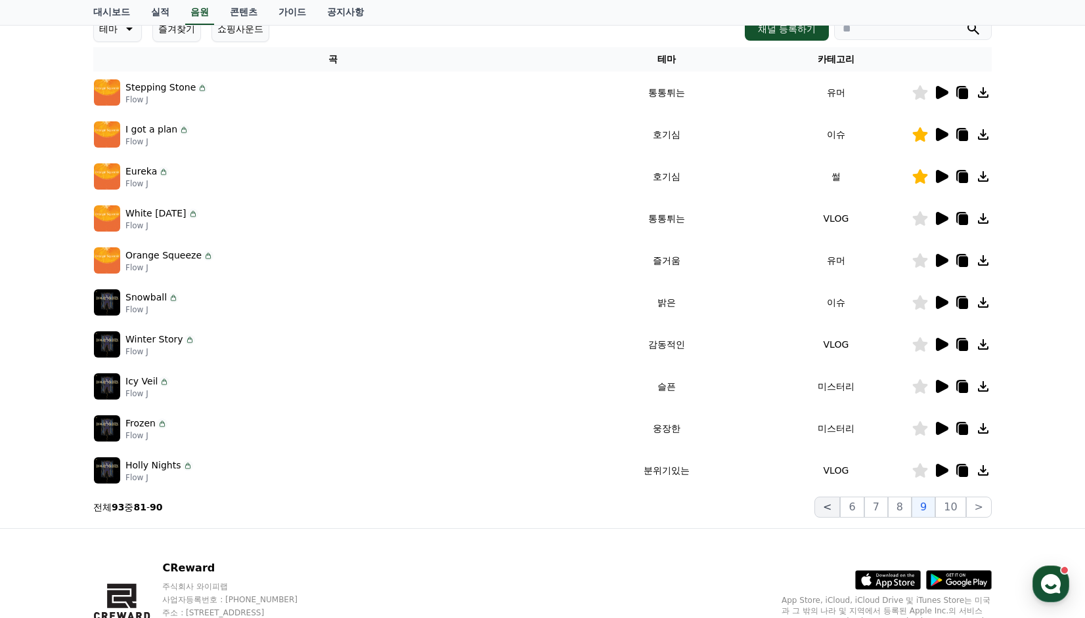
click at [836, 509] on button "<" at bounding box center [827, 507] width 26 height 21
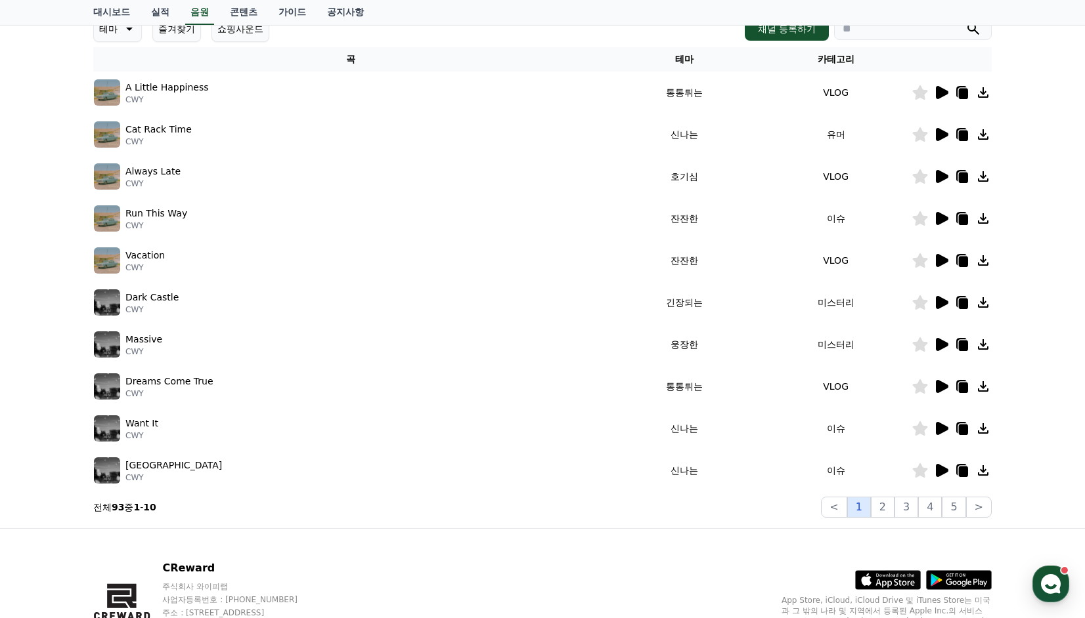
click at [857, 504] on button "1" at bounding box center [859, 507] width 24 height 21
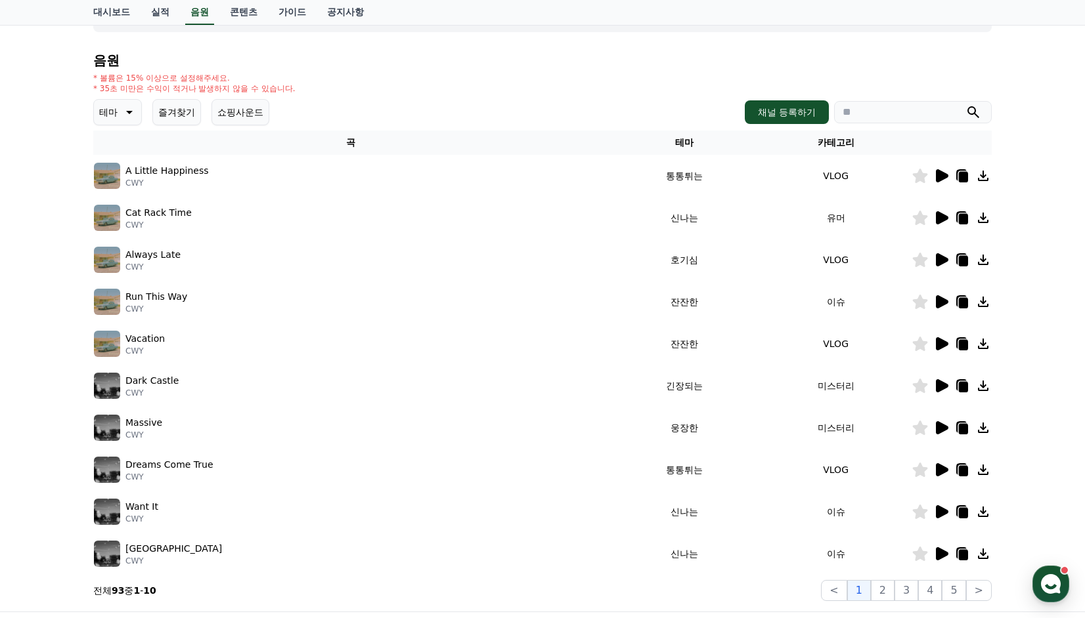
scroll to position [66, 0]
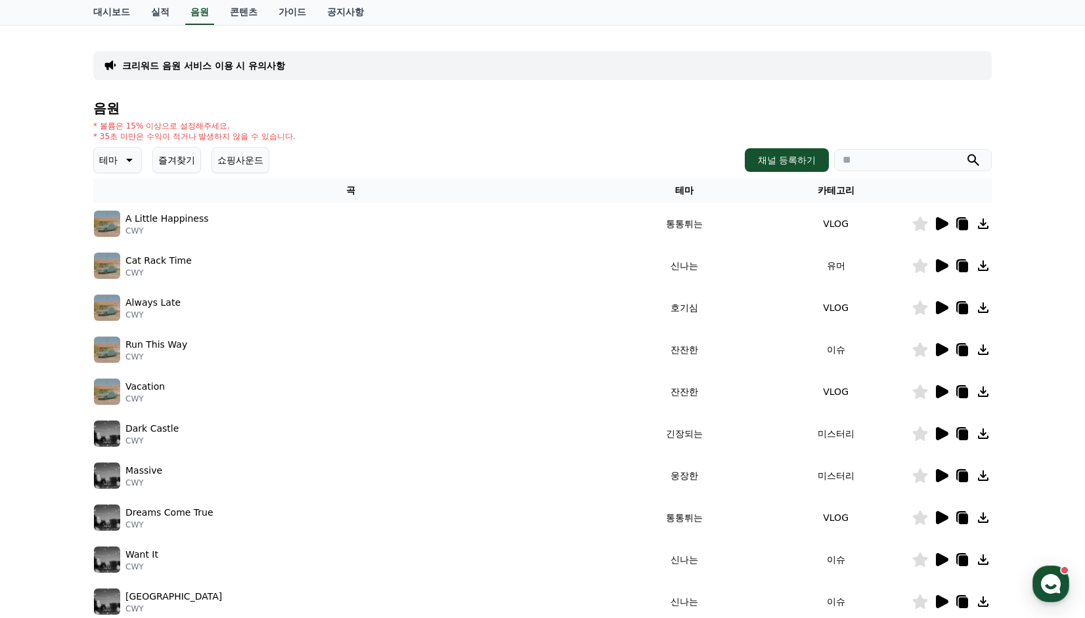
click at [944, 260] on icon at bounding box center [941, 266] width 16 height 16
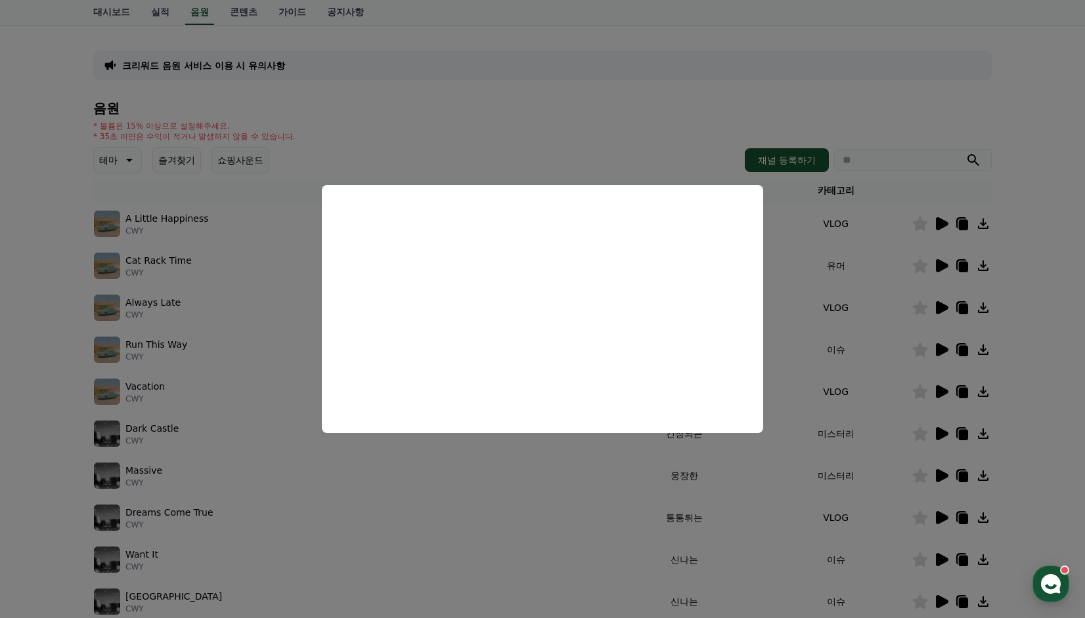
click at [940, 337] on button "close modal" at bounding box center [542, 309] width 1085 height 618
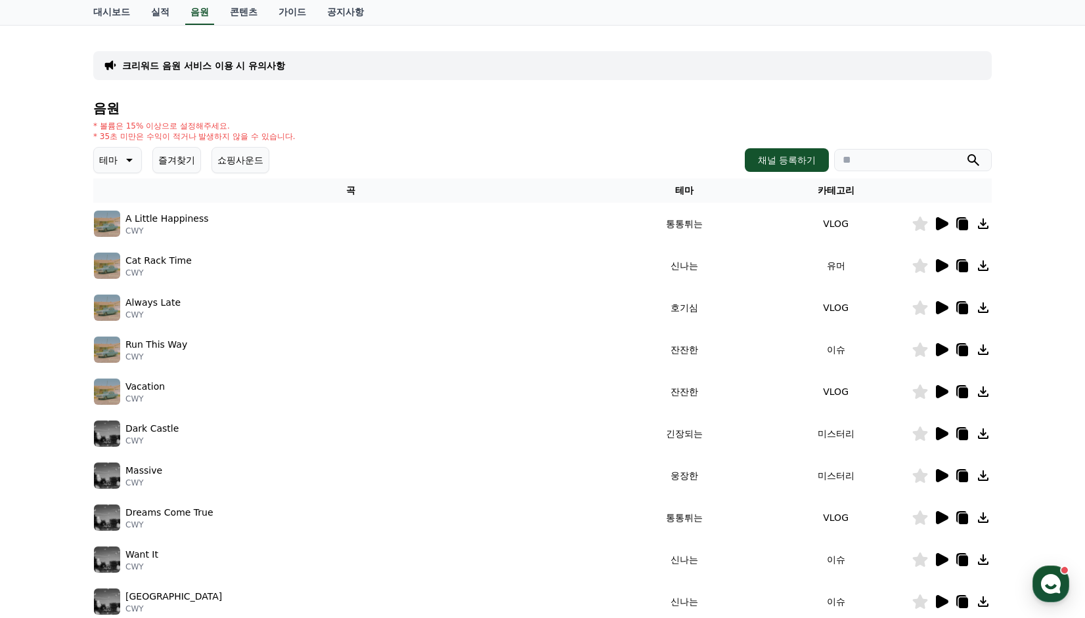
click at [955, 263] on icon at bounding box center [962, 266] width 16 height 16
click at [915, 263] on icon at bounding box center [920, 266] width 15 height 14
drag, startPoint x: 870, startPoint y: 74, endPoint x: 873, endPoint y: 81, distance: 7.7
click at [870, 74] on div "크리워드 음원 서비스 이용 시 유의사항" at bounding box center [542, 65] width 898 height 29
click at [939, 352] on icon at bounding box center [942, 349] width 12 height 13
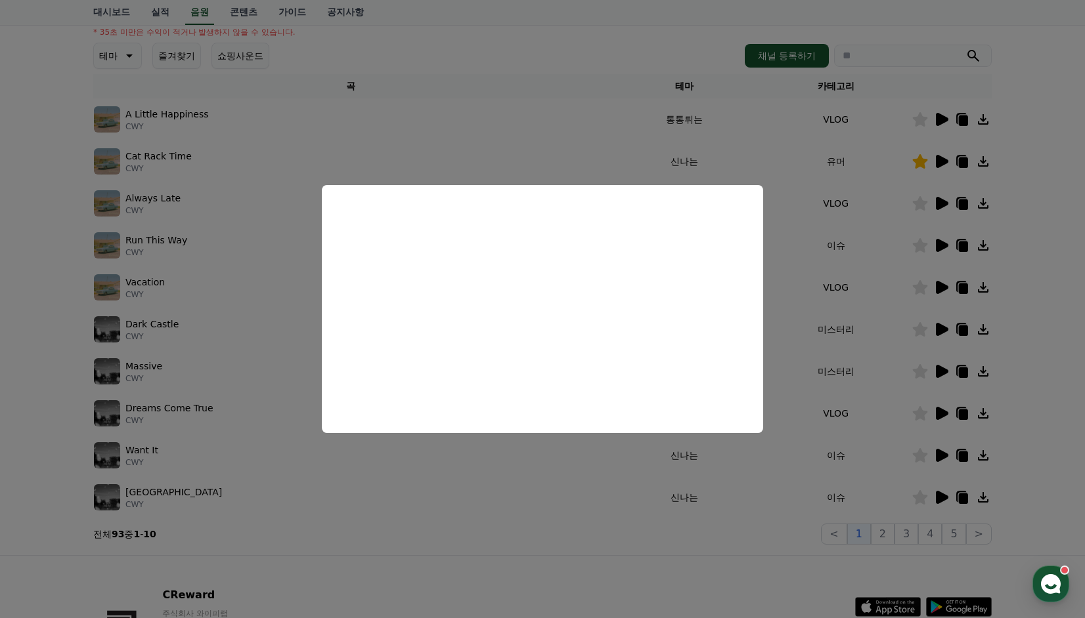
scroll to position [197, 0]
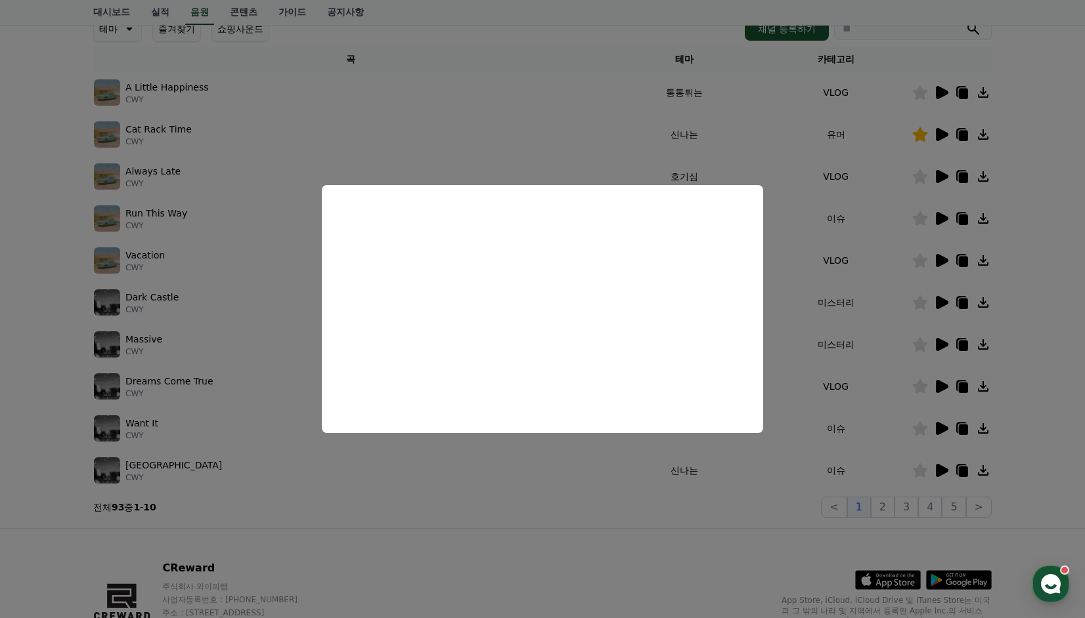
click at [915, 482] on button "close modal" at bounding box center [542, 309] width 1085 height 618
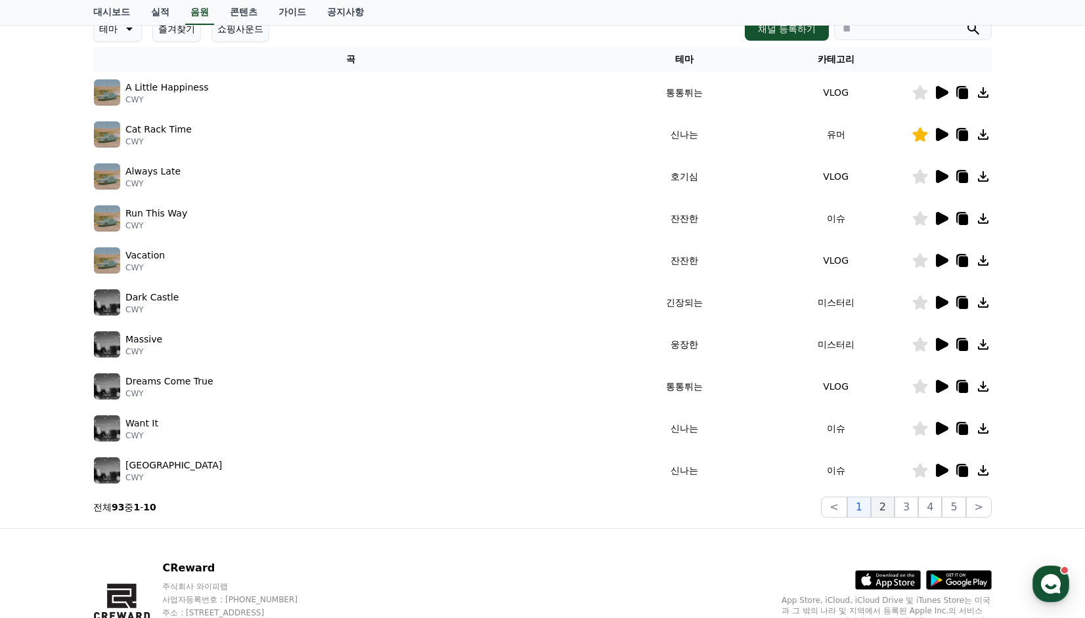
click at [892, 510] on button "2" at bounding box center [883, 507] width 24 height 21
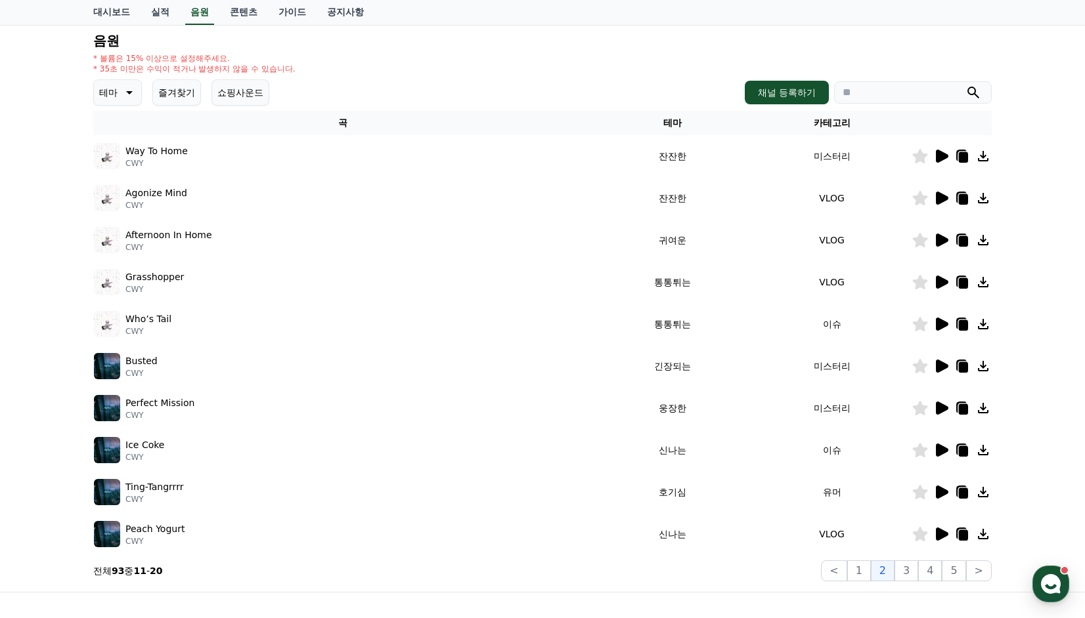
scroll to position [131, 0]
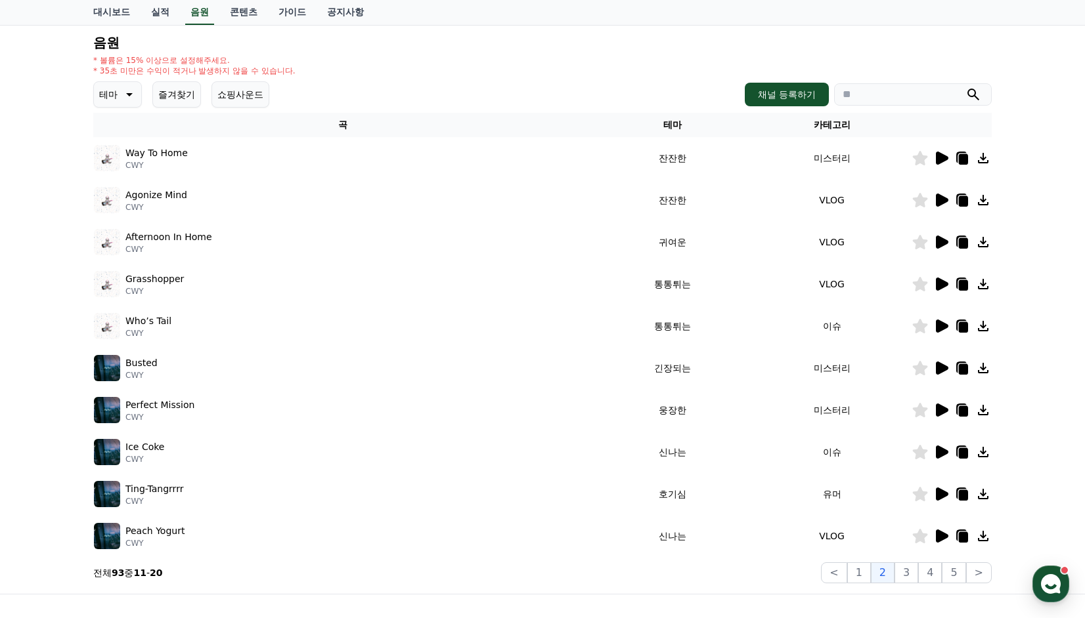
click at [940, 497] on icon at bounding box center [942, 494] width 12 height 13
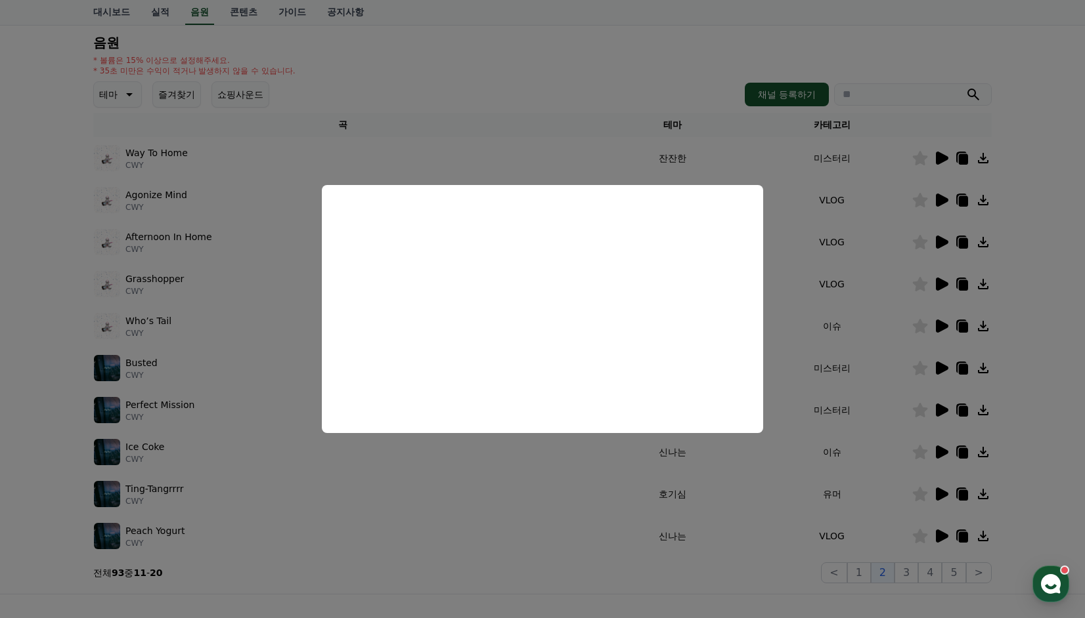
click at [909, 575] on button "close modal" at bounding box center [542, 309] width 1085 height 618
click at [909, 569] on button "3" at bounding box center [906, 573] width 24 height 21
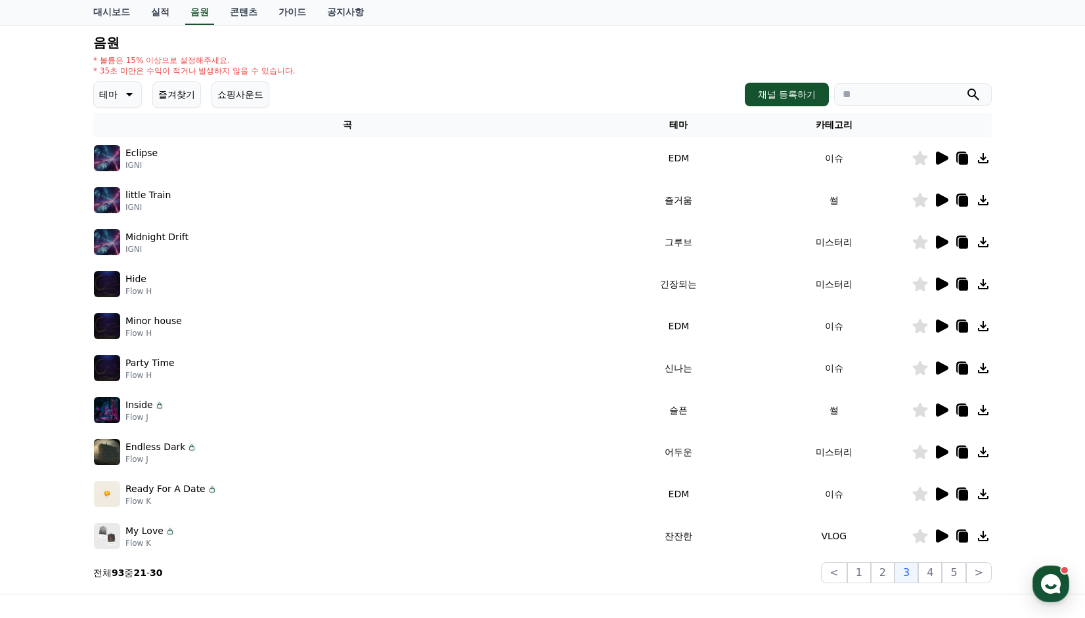
click at [940, 204] on icon at bounding box center [942, 200] width 12 height 13
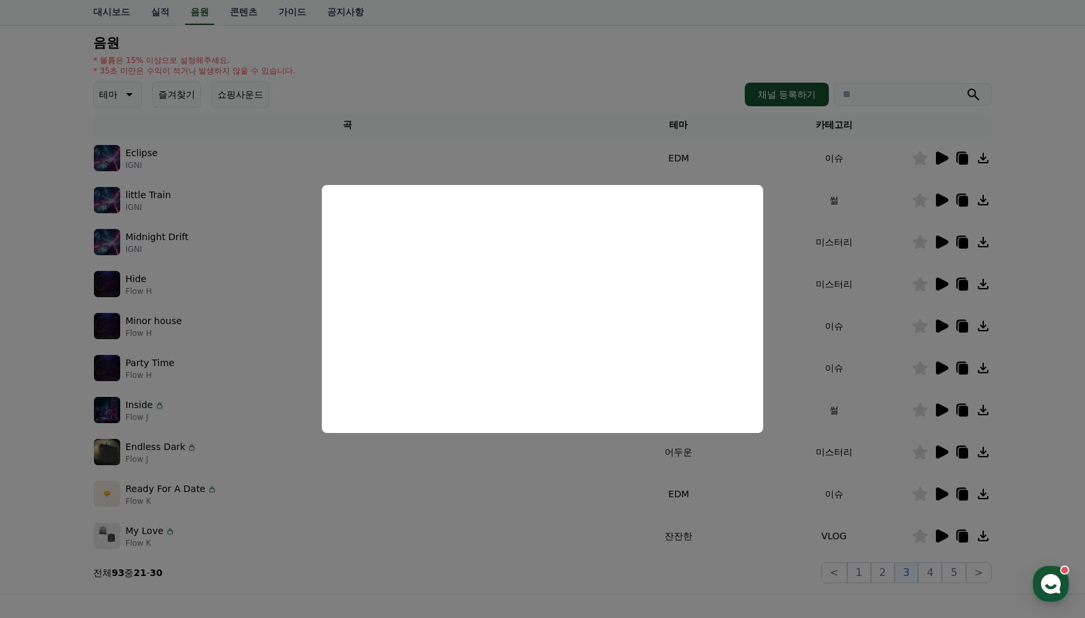
click at [945, 152] on button "close modal" at bounding box center [542, 309] width 1085 height 618
click at [940, 161] on icon at bounding box center [942, 158] width 12 height 13
click at [930, 372] on button "close modal" at bounding box center [542, 309] width 1085 height 618
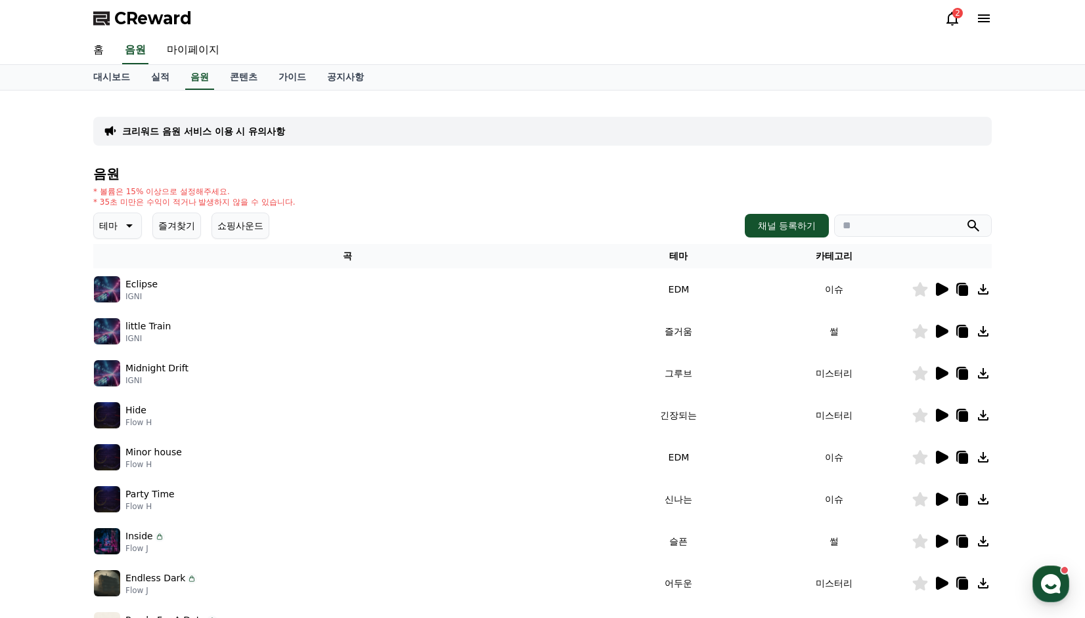
drag, startPoint x: 187, startPoint y: 224, endPoint x: 200, endPoint y: 226, distance: 13.3
click at [188, 225] on button "즐겨찾기" at bounding box center [176, 226] width 49 height 26
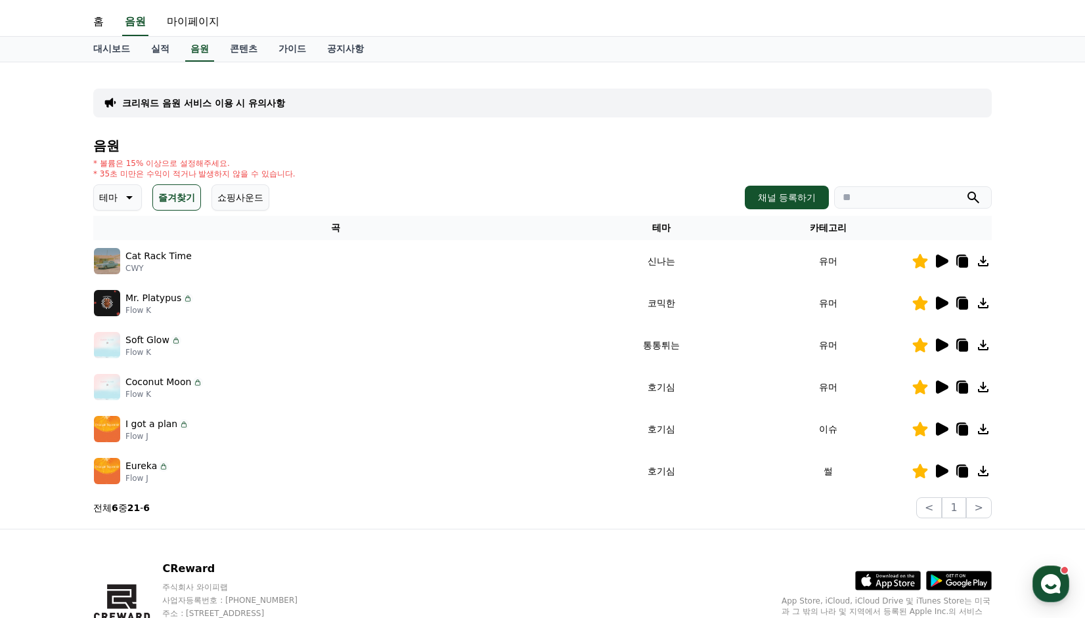
scroll to position [66, 0]
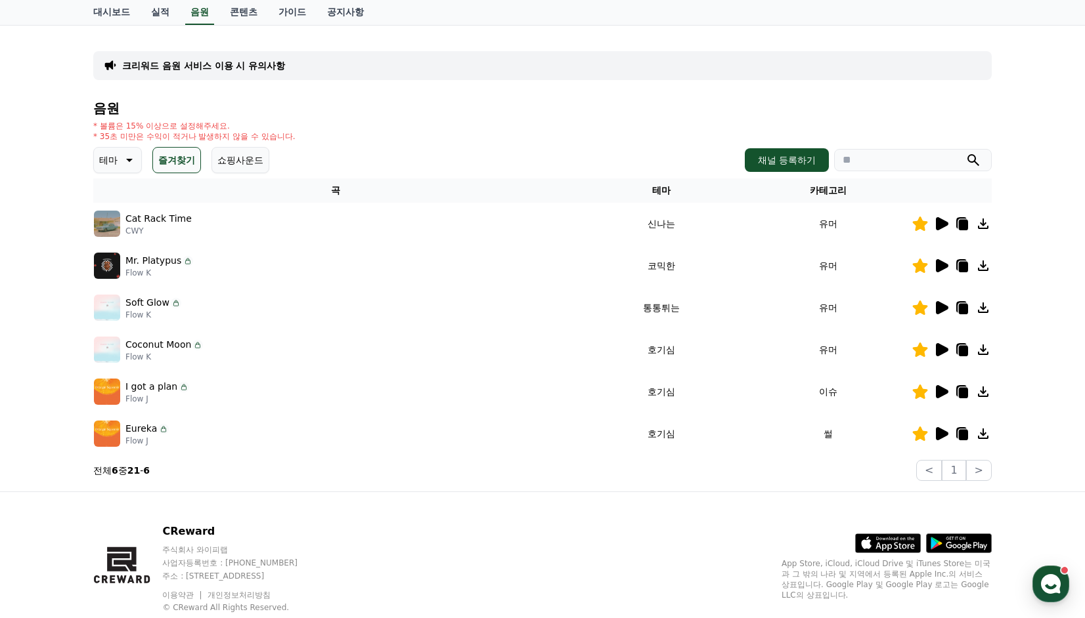
click at [938, 263] on icon at bounding box center [942, 265] width 12 height 13
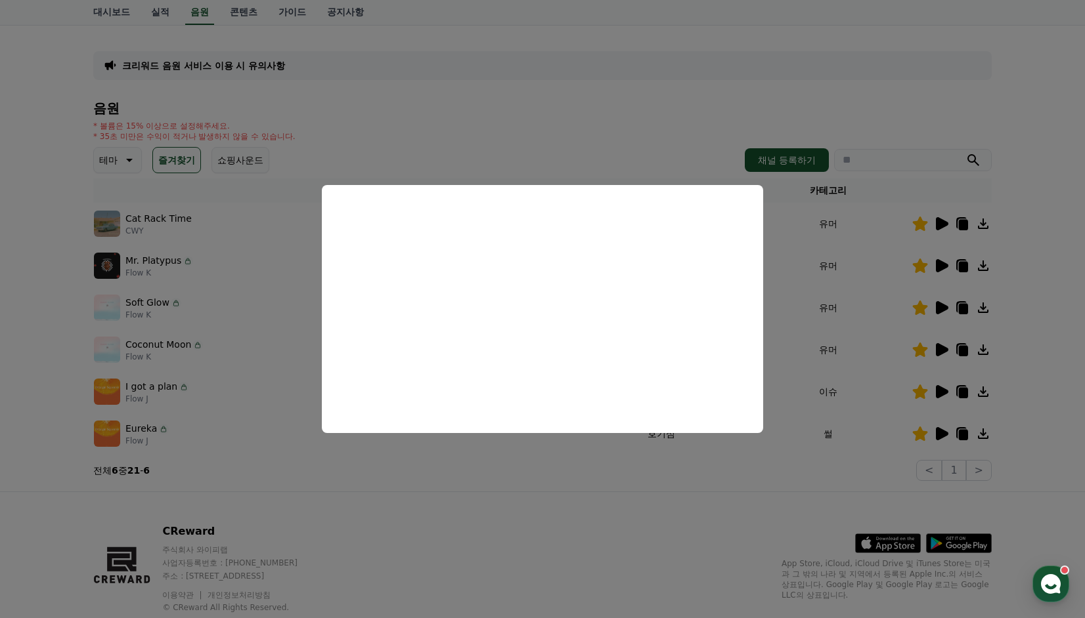
click at [932, 247] on button "close modal" at bounding box center [542, 309] width 1085 height 618
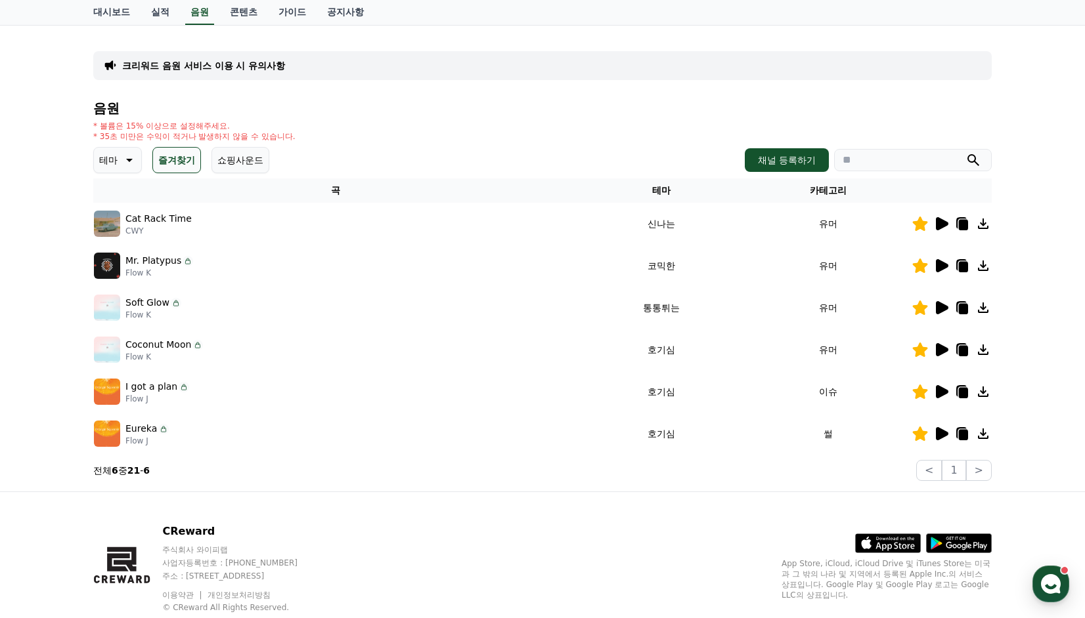
click at [935, 224] on icon at bounding box center [941, 224] width 16 height 16
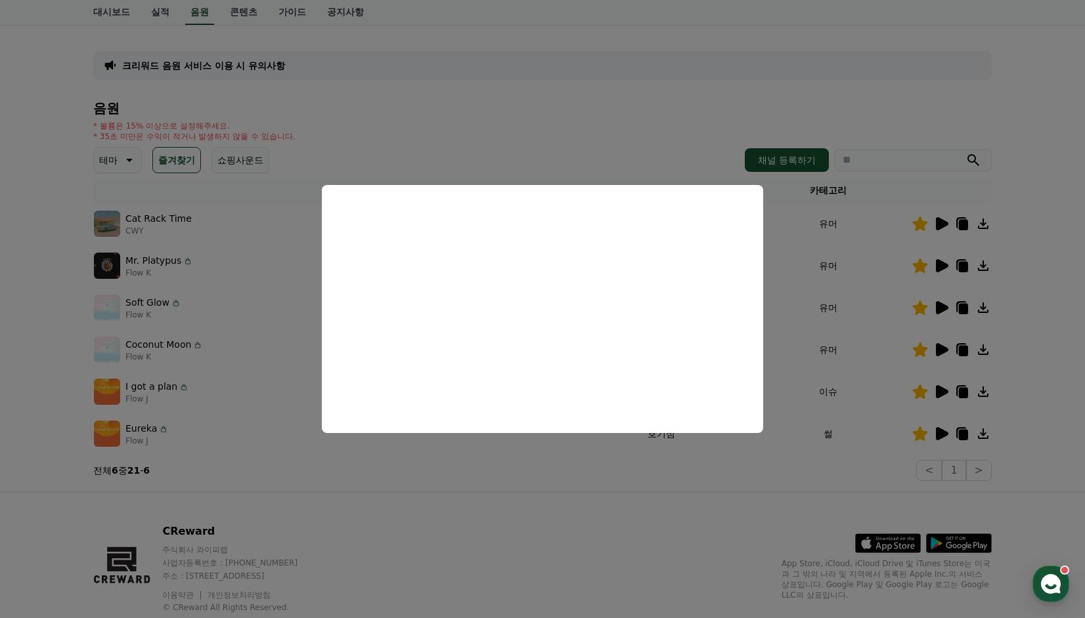
click at [608, 26] on button "close modal" at bounding box center [542, 309] width 1085 height 618
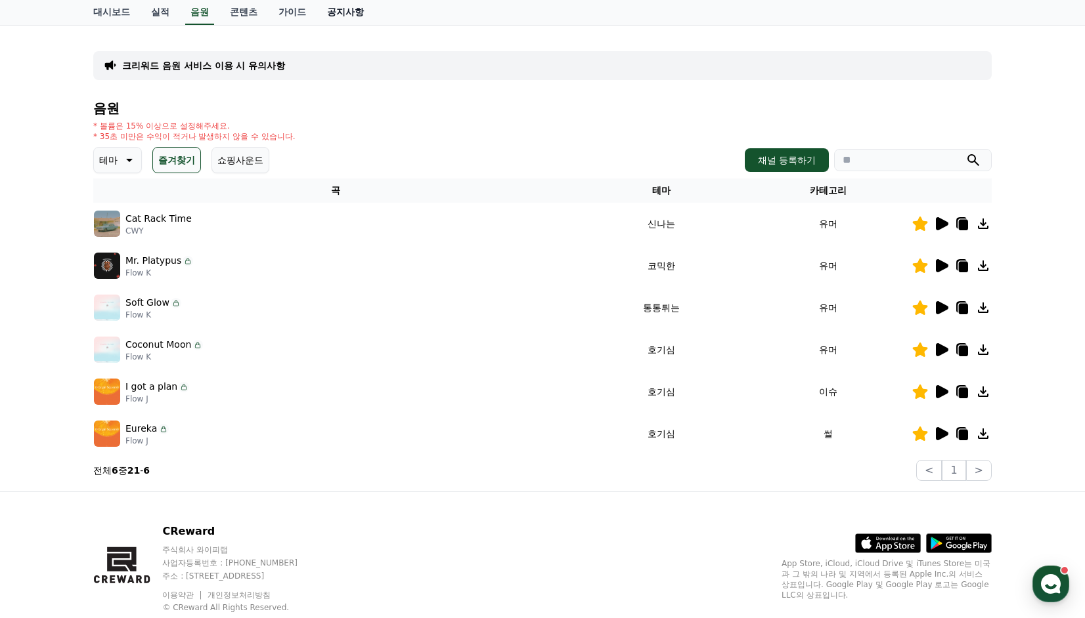
click at [345, 16] on link "공지사항" at bounding box center [345, 12] width 58 height 25
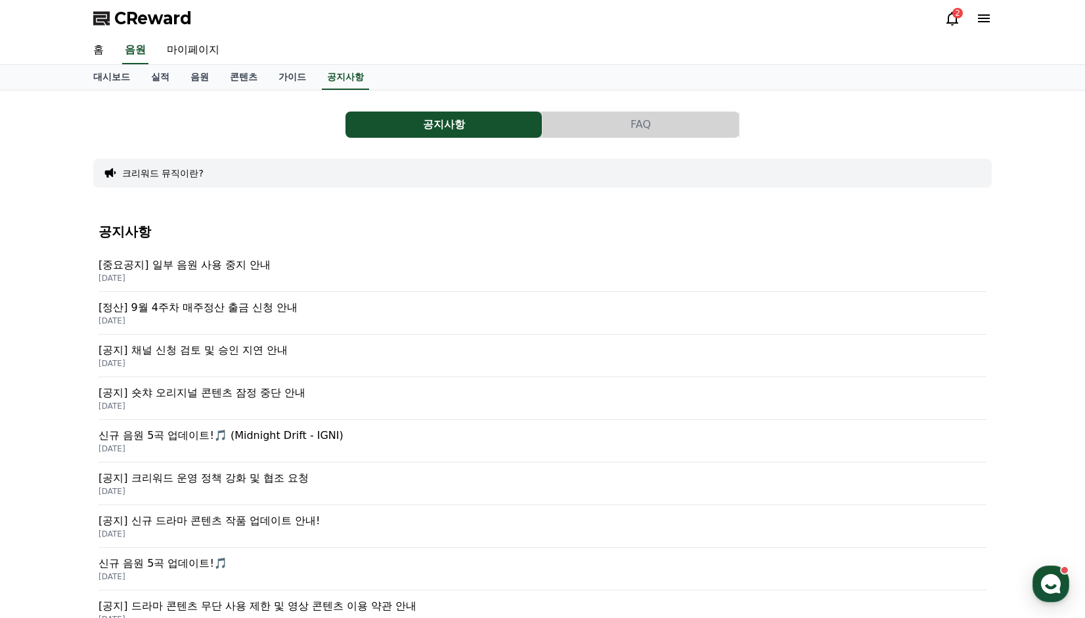
click at [246, 270] on p "[중요공지] 일부 음원 사용 중지 안내" at bounding box center [542, 265] width 888 height 16
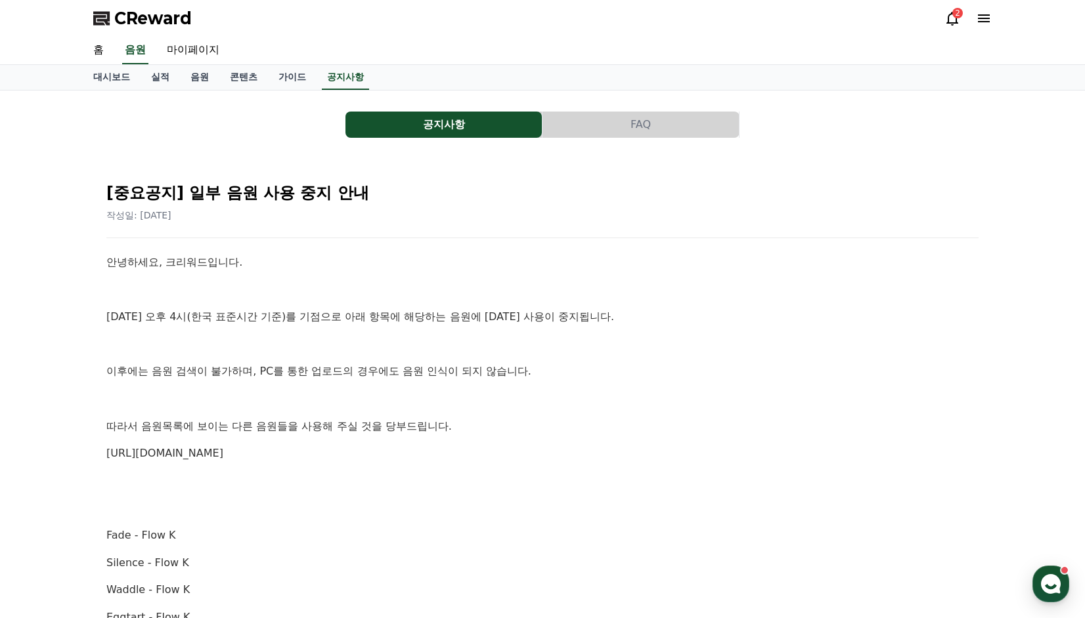
drag, startPoint x: 481, startPoint y: 433, endPoint x: 691, endPoint y: 549, distance: 240.1
drag, startPoint x: 691, startPoint y: 549, endPoint x: 674, endPoint y: 498, distance: 53.8
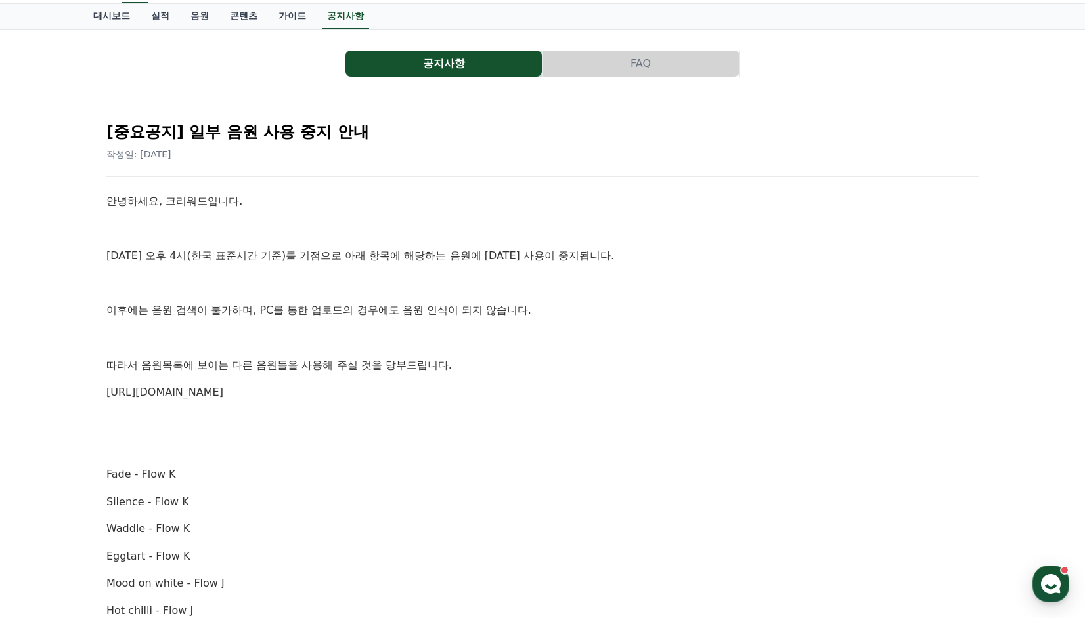
scroll to position [66, 0]
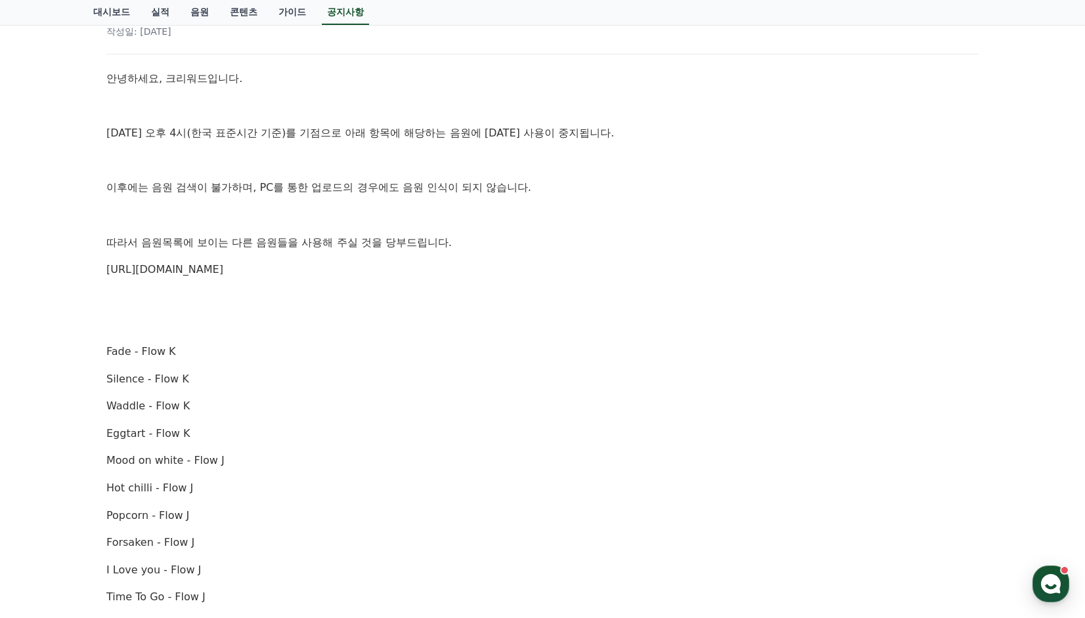
scroll to position [197, 0]
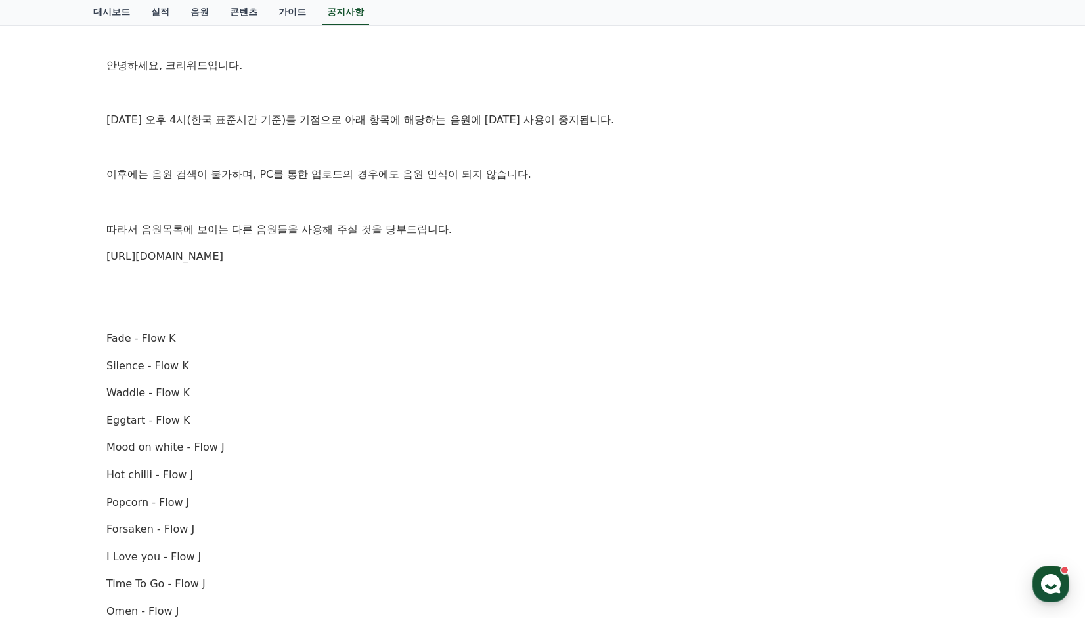
click at [992, 479] on div "공지사항 FAQ [중요공지] 일부 음원 사용 중지 안내 작성일: 2025-10-02 안녕하세요, 크리워드입니다. 10월 2일 오후 4시(한국 …" at bounding box center [542, 521] width 909 height 1244
click at [994, 479] on div "공지사항 FAQ [중요공지] 일부 음원 사용 중지 안내 작성일: 2025-10-02 안녕하세요, 크리워드입니다. 10월 2일 오후 4시(한국 …" at bounding box center [542, 521] width 909 height 1244
click at [960, 499] on p "Popcorn - Flow J" at bounding box center [542, 502] width 872 height 17
click at [911, 481] on p "Hot chilli - Flow J" at bounding box center [542, 475] width 872 height 17
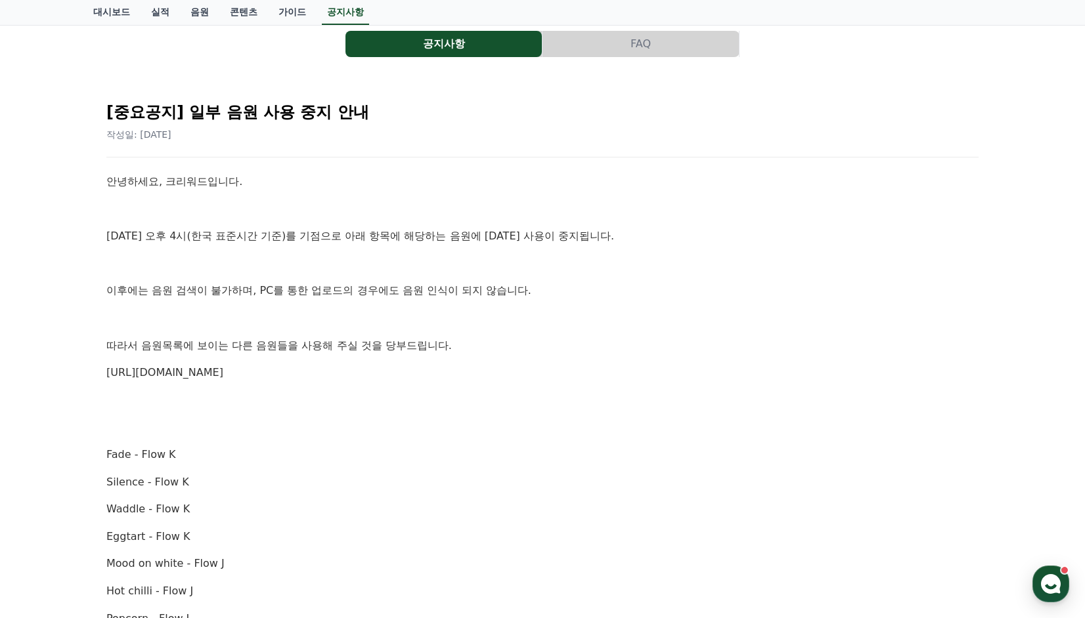
scroll to position [66, 0]
